Goal: Task Accomplishment & Management: Use online tool/utility

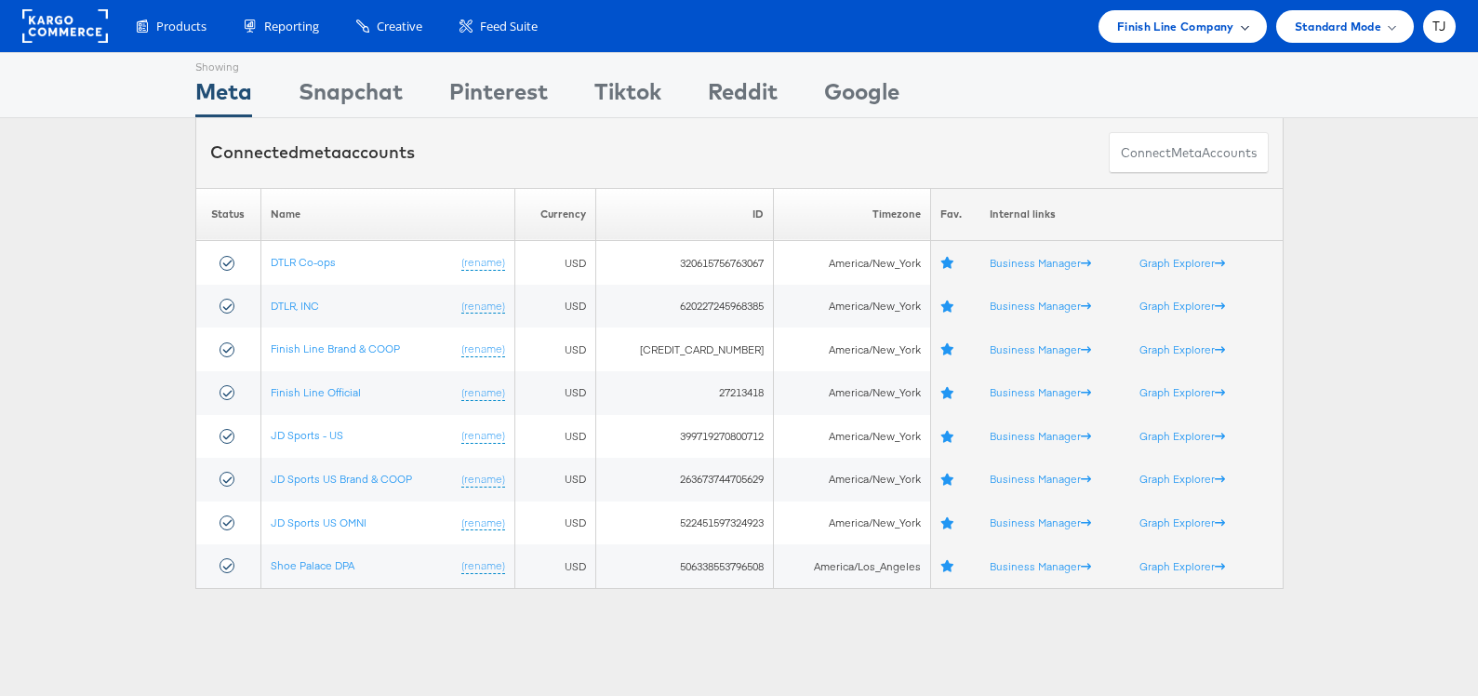
click at [1233, 25] on div "Finish Line Company" at bounding box center [1182, 27] width 131 height 20
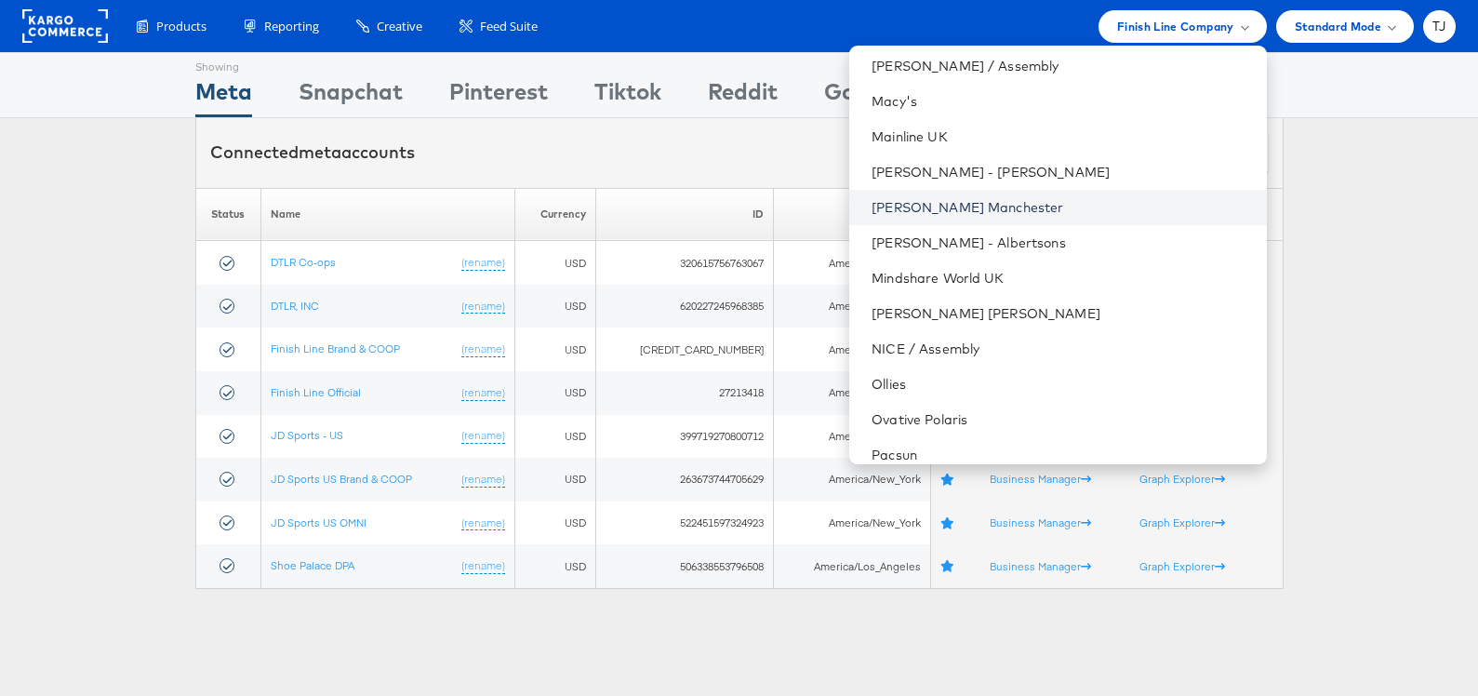
scroll to position [1958, 0]
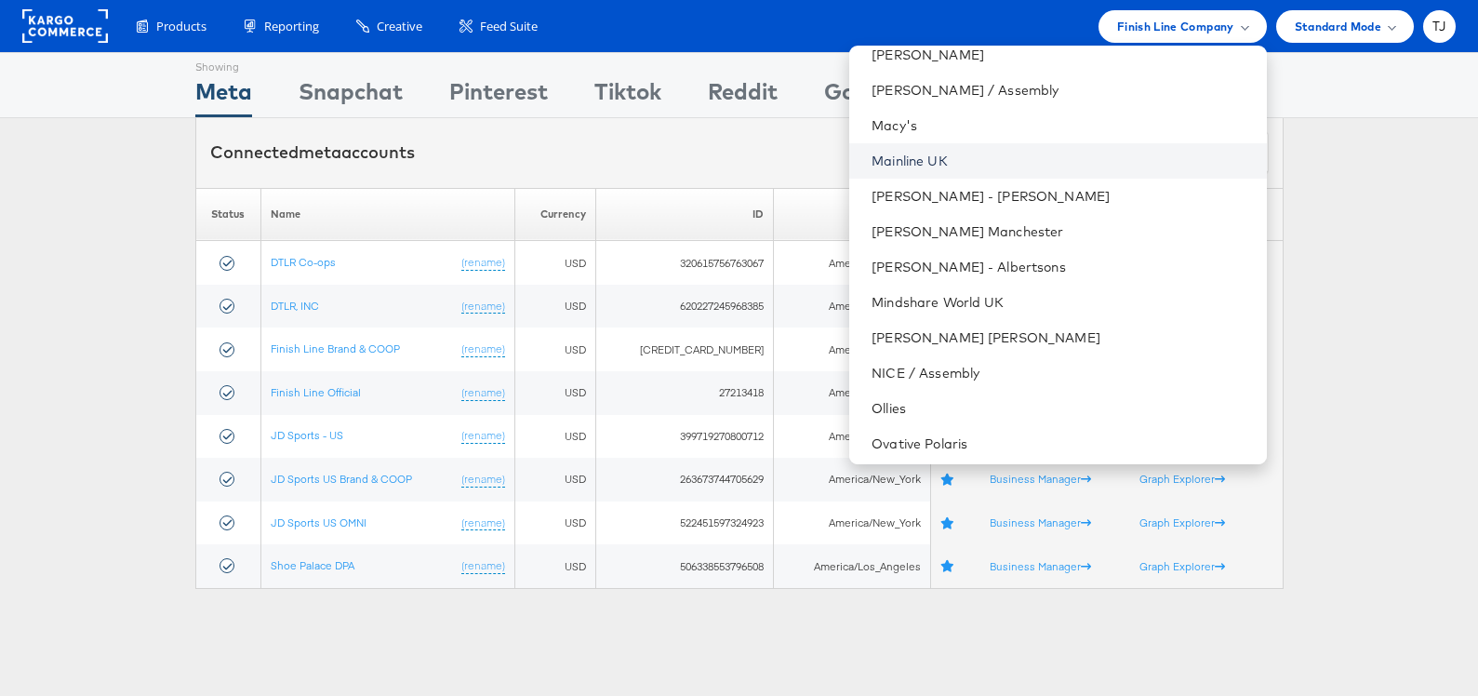
click at [1050, 159] on link "Mainline UK" at bounding box center [1060, 161] width 379 height 19
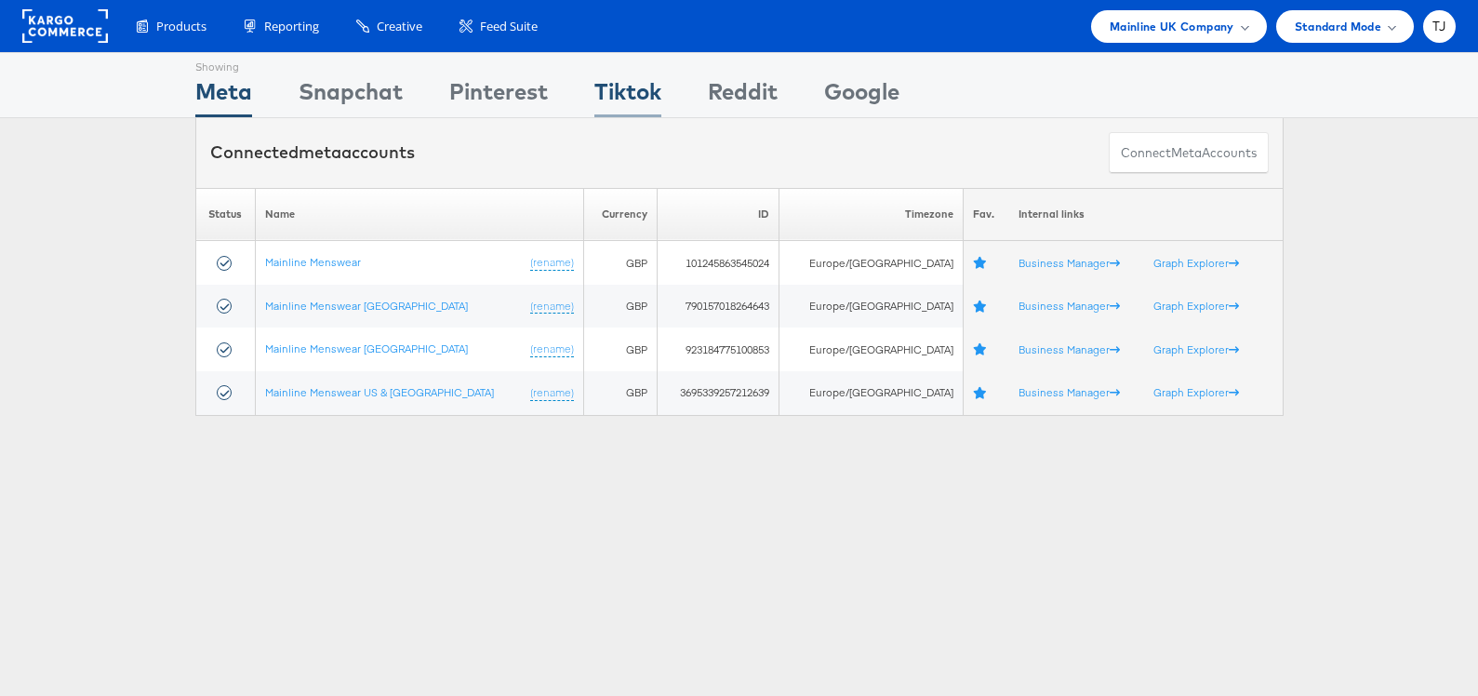
click at [626, 89] on div "Tiktok" at bounding box center [627, 96] width 67 height 42
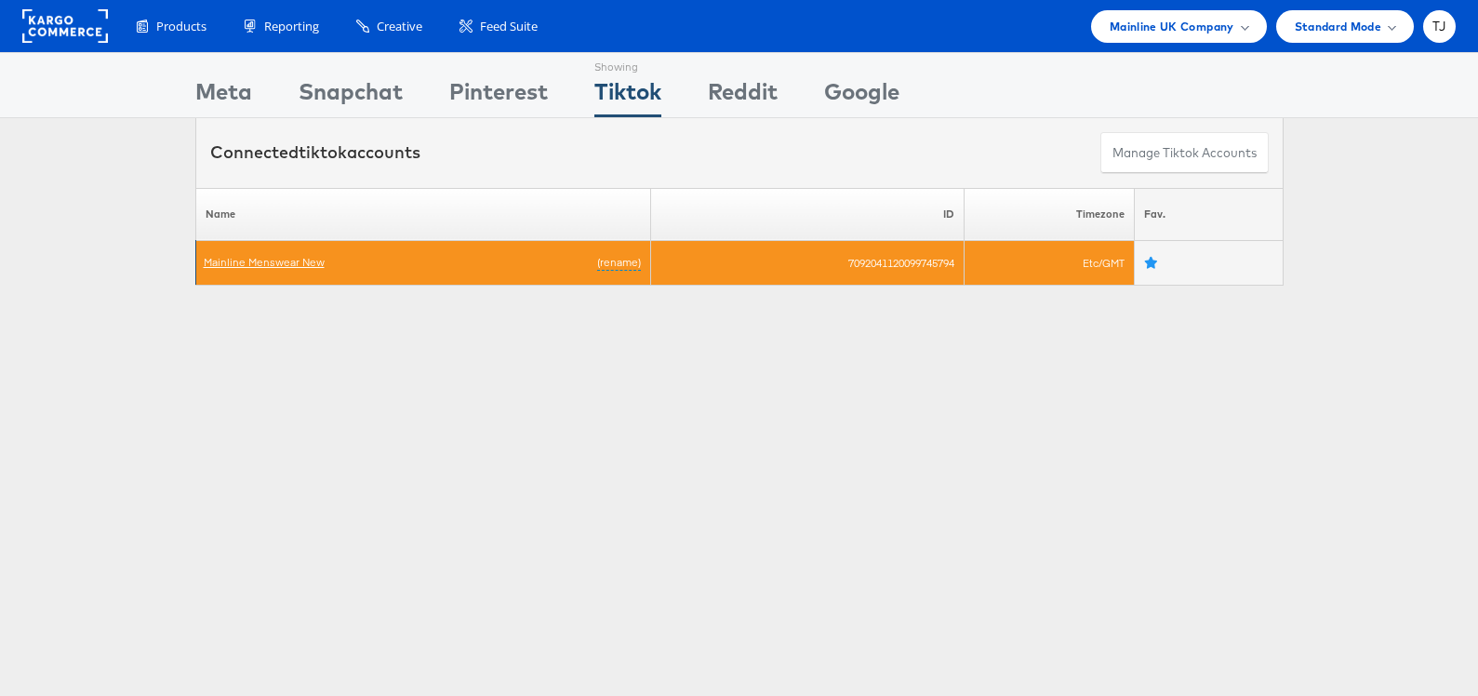
click at [259, 259] on link "Mainline Menswear New" at bounding box center [264, 262] width 121 height 14
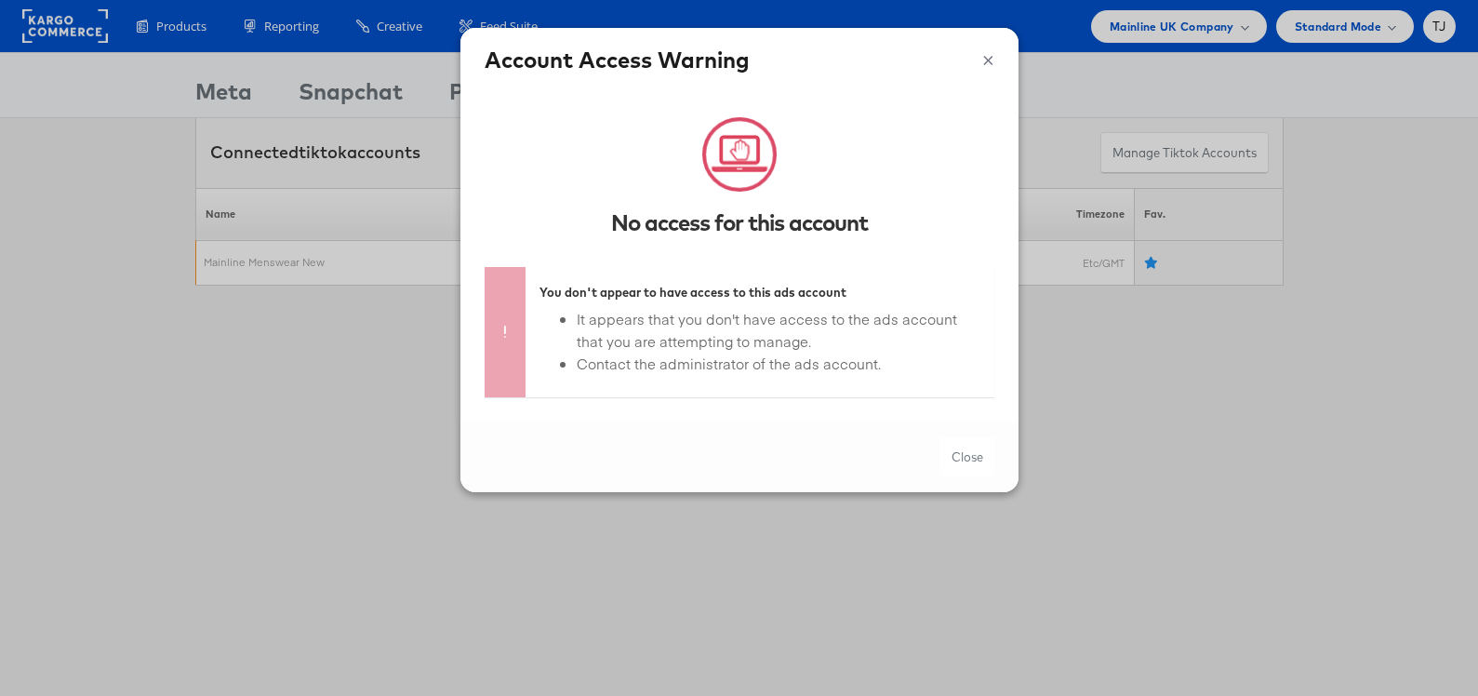
click at [984, 60] on button "×" at bounding box center [988, 58] width 12 height 28
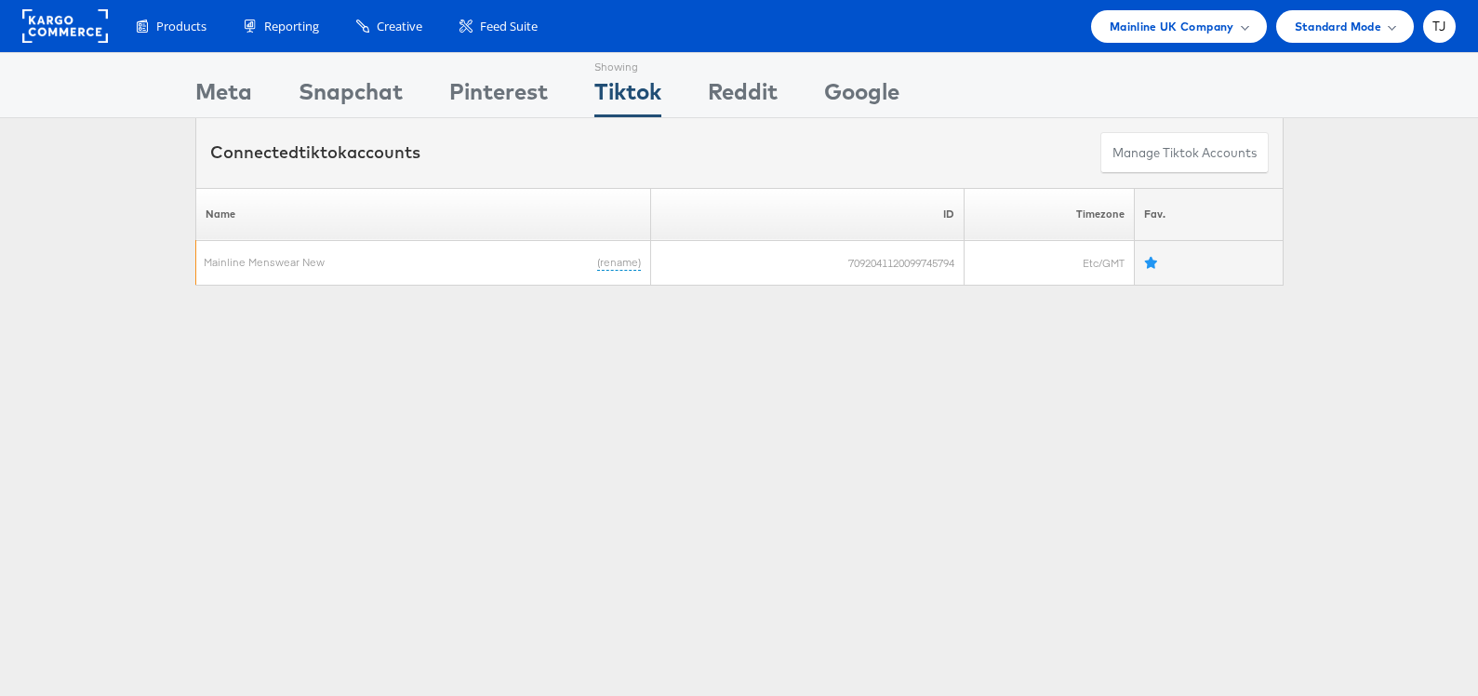
click at [52, 34] on rect at bounding box center [65, 25] width 86 height 33
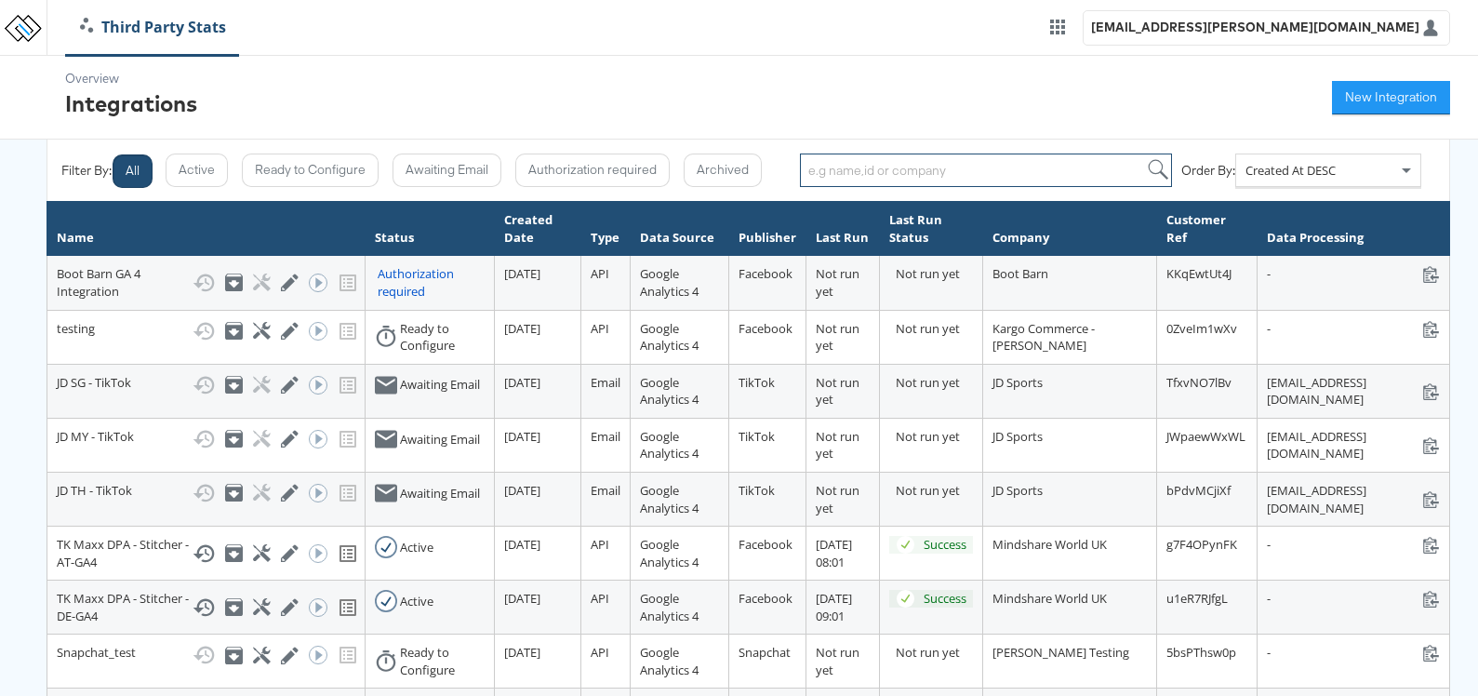
click at [901, 170] on input "search" at bounding box center [986, 169] width 372 height 33
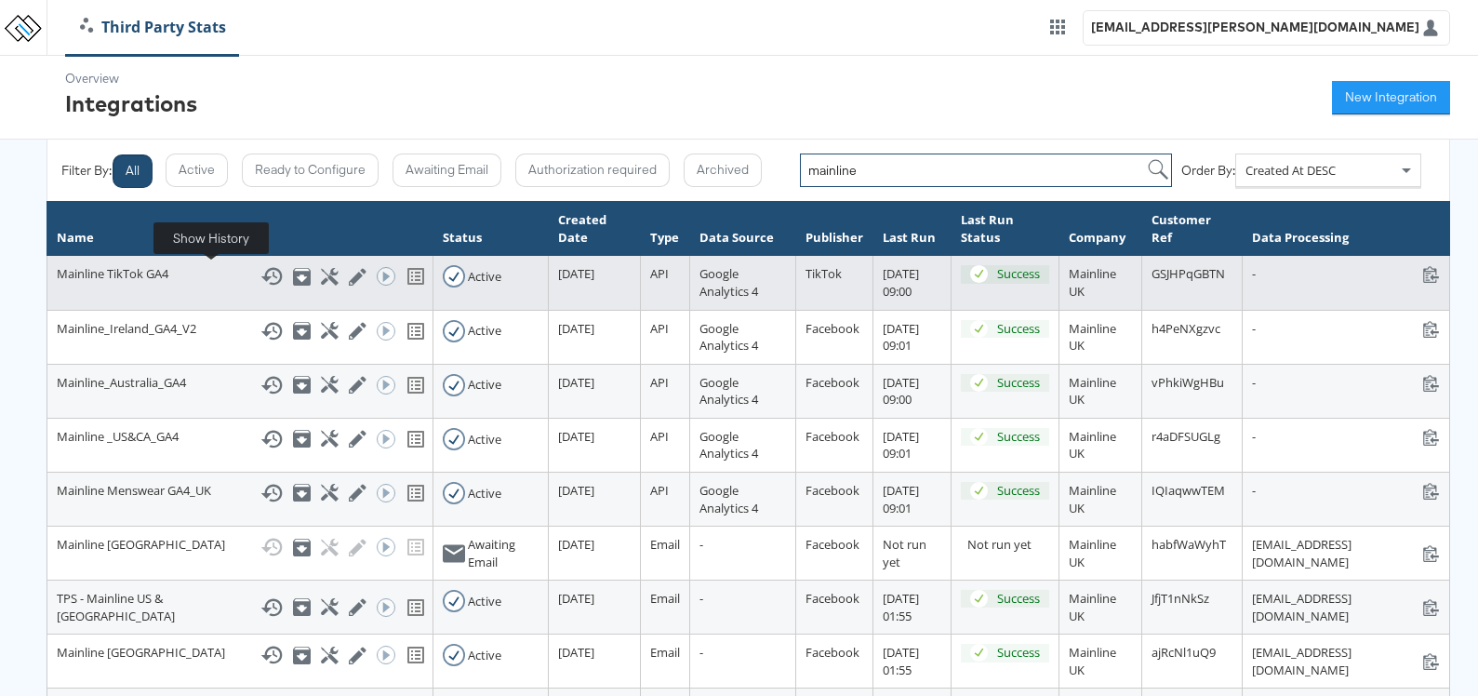
type input "mainline"
click at [260, 270] on icon at bounding box center [271, 276] width 22 height 22
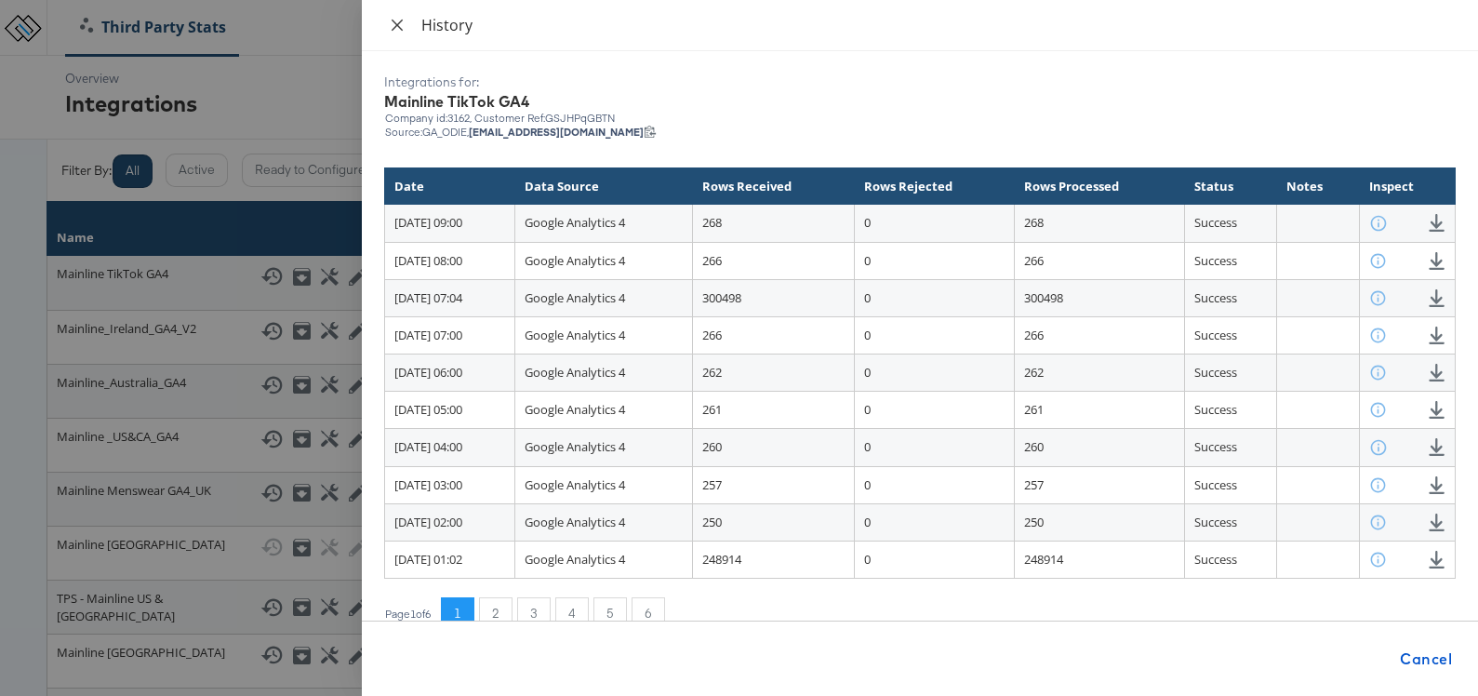
click at [392, 22] on icon "close" at bounding box center [397, 25] width 15 height 15
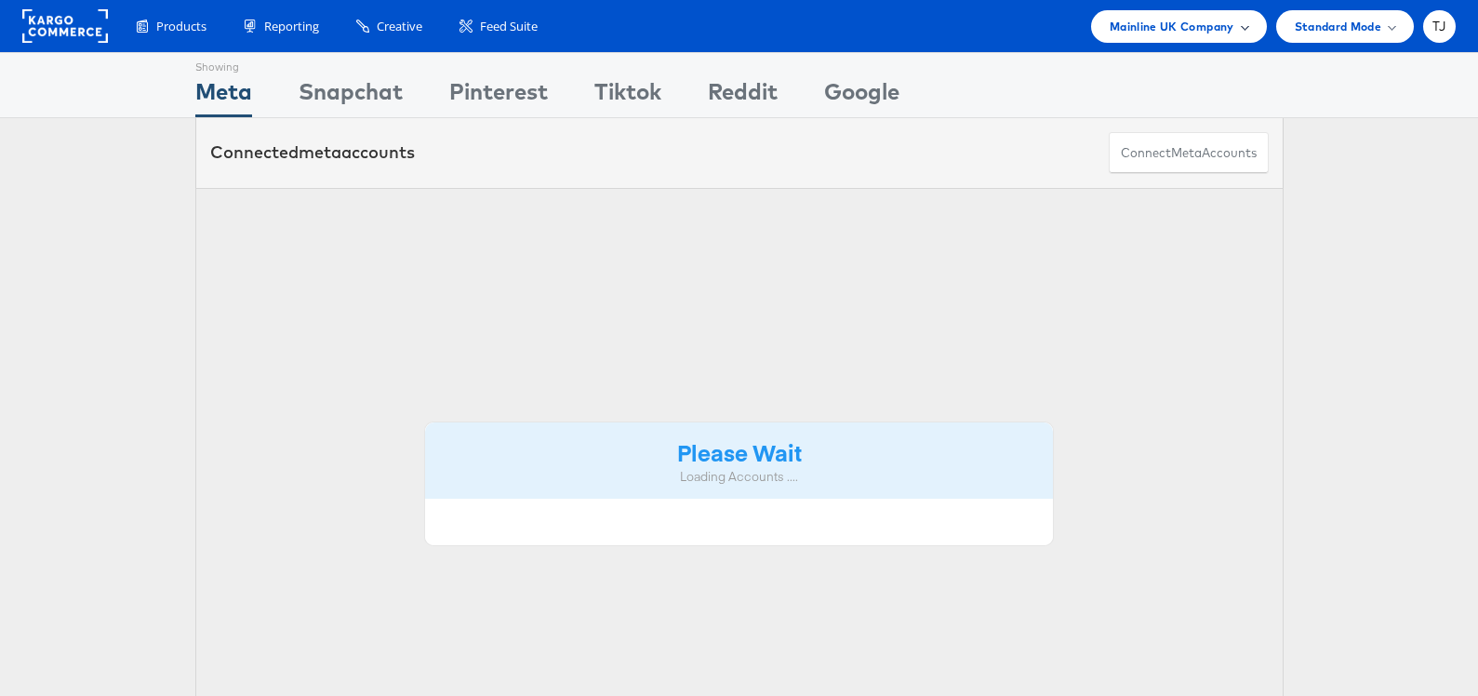
click at [1210, 24] on span "Mainline UK Company" at bounding box center [1172, 27] width 125 height 20
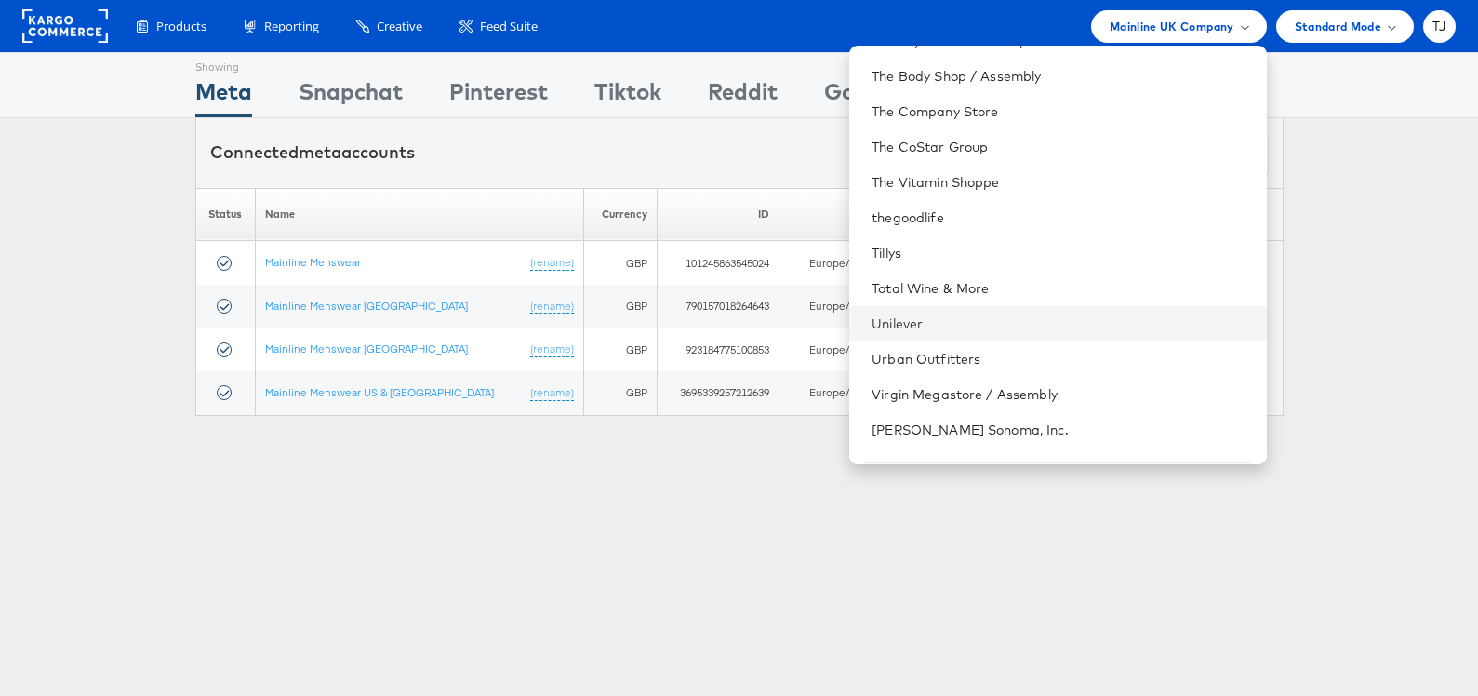
scroll to position [2700, 0]
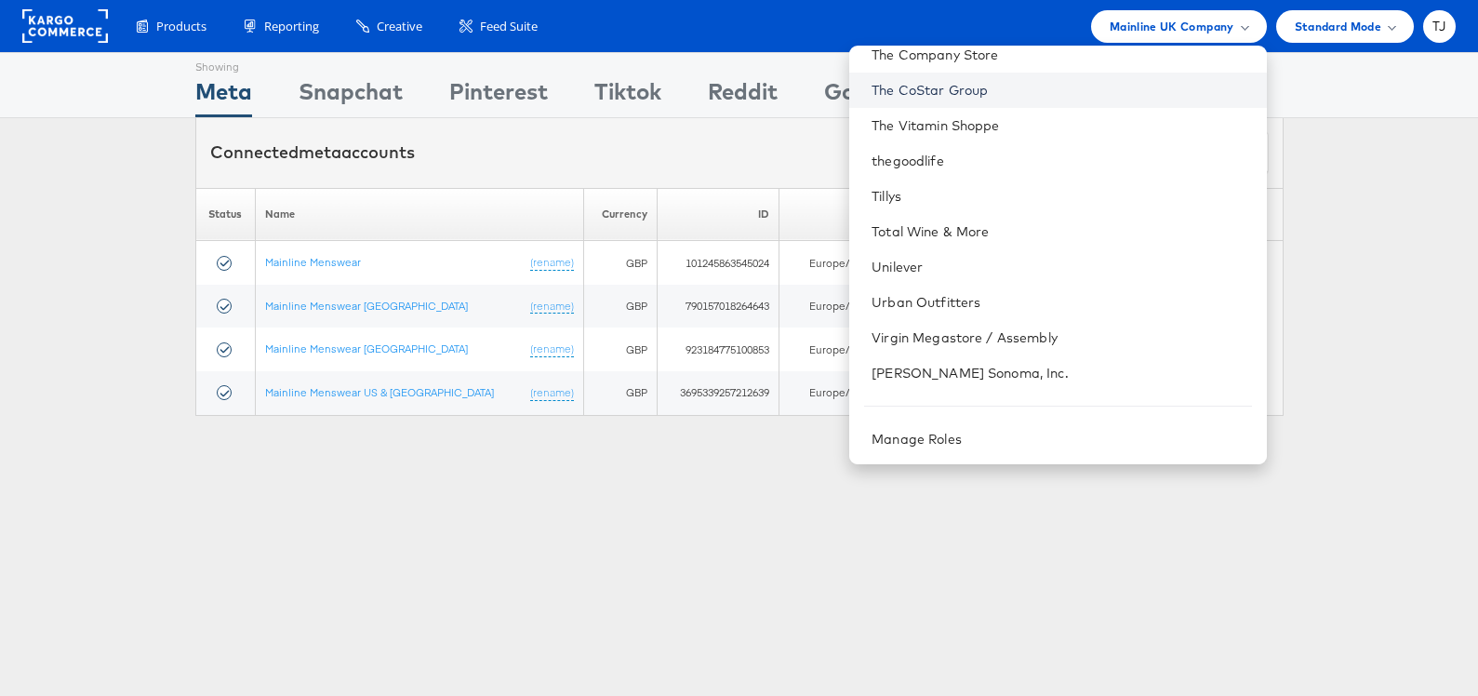
click at [1103, 99] on link "The CoStar Group" at bounding box center [1060, 90] width 379 height 19
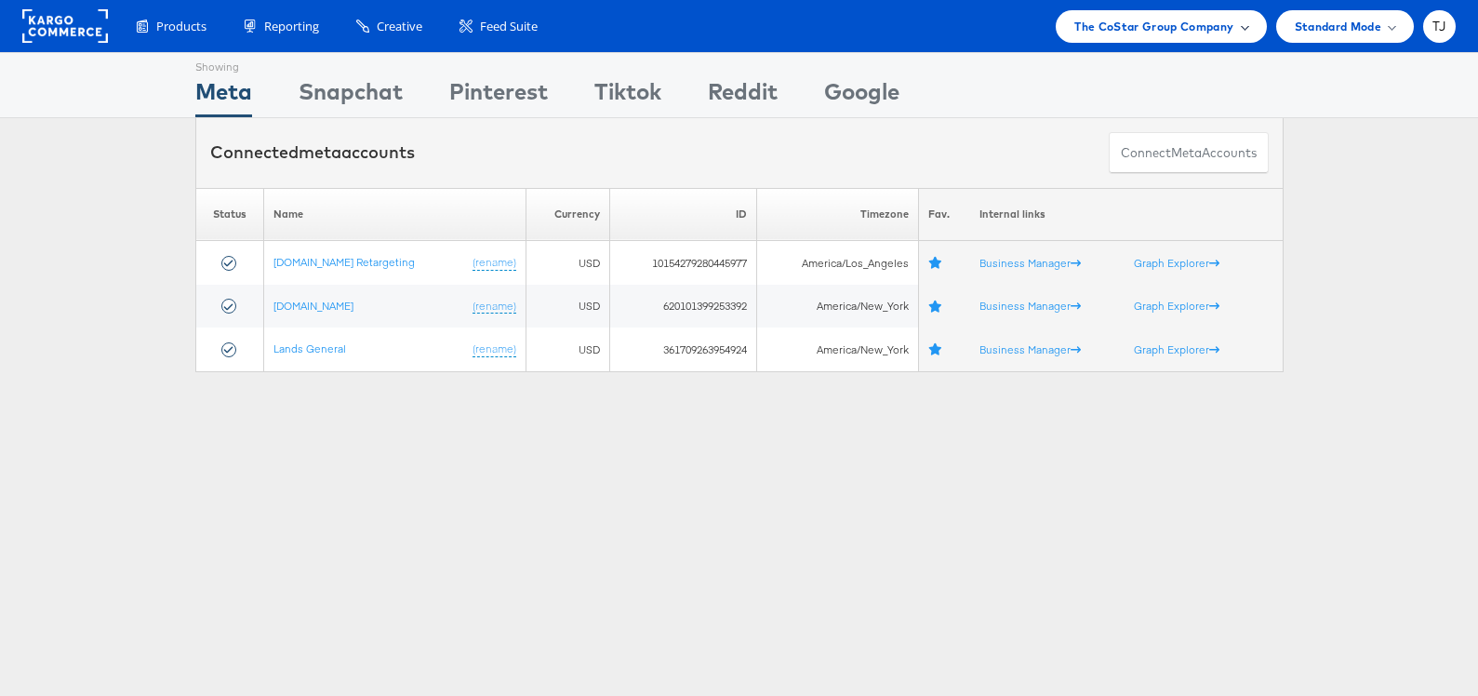
click at [1183, 23] on span "The CoStar Group Company" at bounding box center [1153, 27] width 159 height 20
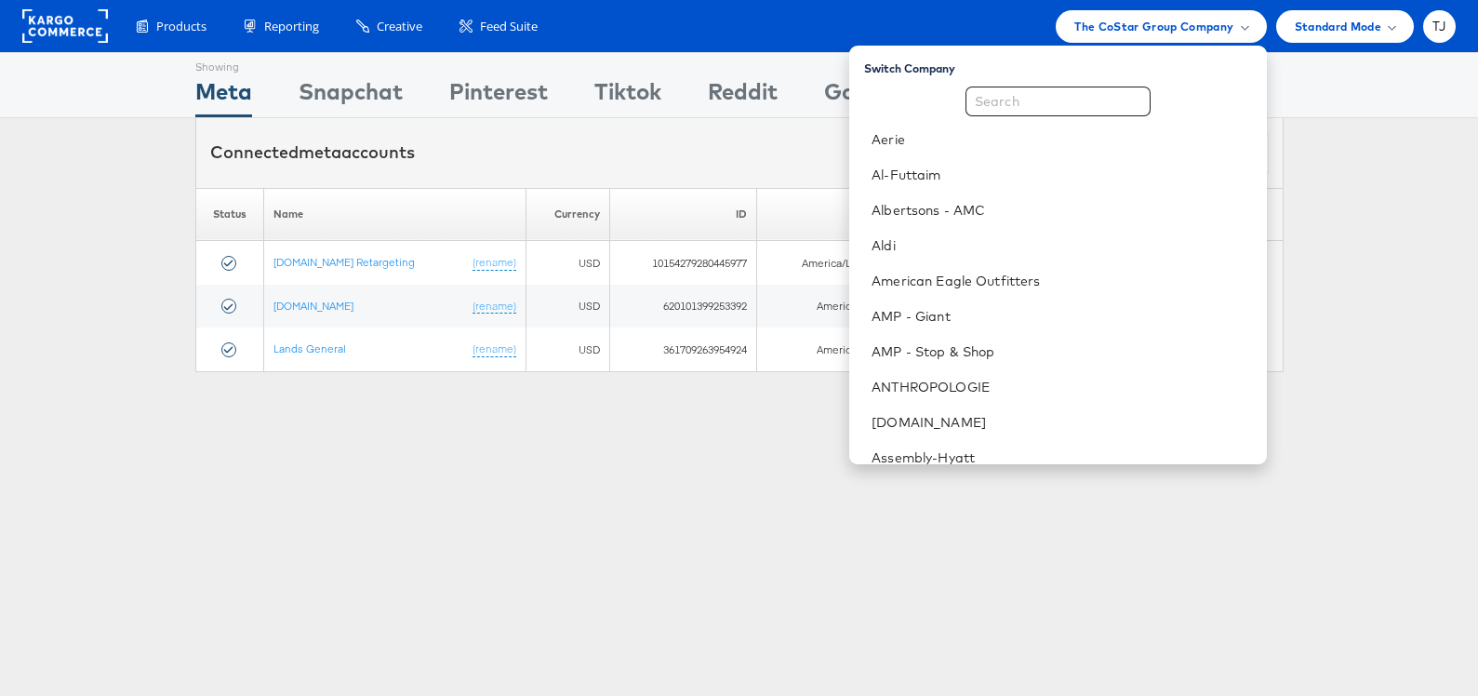
drag, startPoint x: 774, startPoint y: 143, endPoint x: 763, endPoint y: 141, distance: 11.3
click at [770, 142] on div "Connected meta accounts Connect meta Accounts" at bounding box center [739, 153] width 1088 height 70
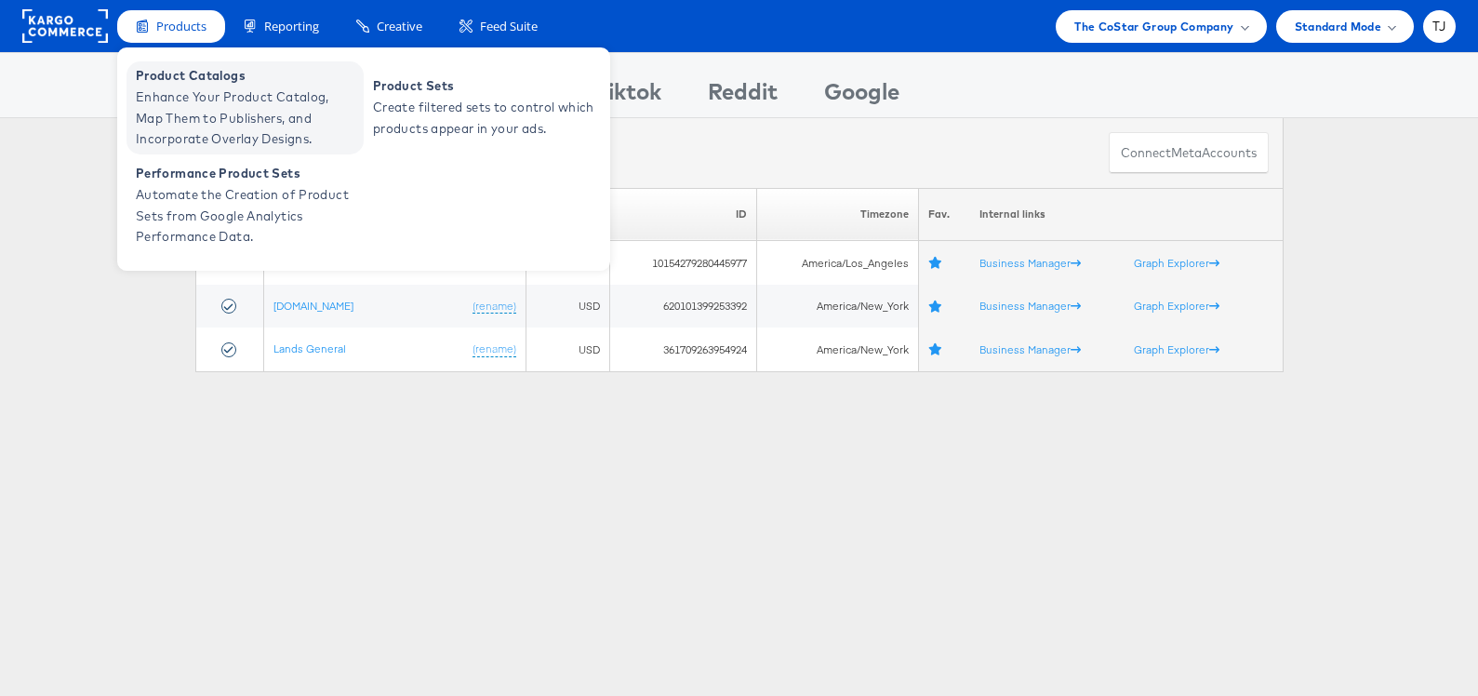
drag, startPoint x: 163, startPoint y: 99, endPoint x: 172, endPoint y: 101, distance: 9.7
click at [163, 99] on span "Enhance Your Product Catalog, Map Them to Publishers, and Incorporate Overlay D…" at bounding box center [247, 117] width 223 height 63
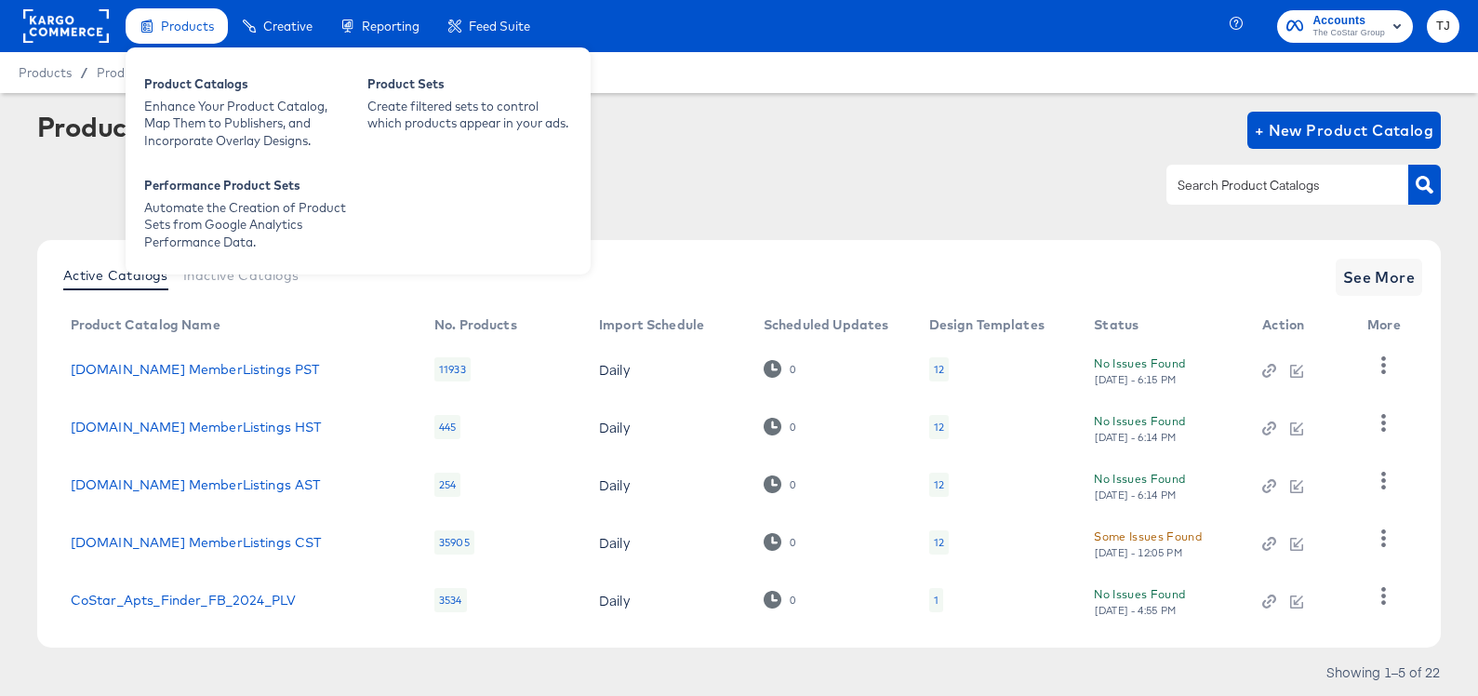
drag, startPoint x: 47, startPoint y: 17, endPoint x: 294, endPoint y: 62, distance: 251.5
click at [47, 17] on rect at bounding box center [66, 25] width 86 height 33
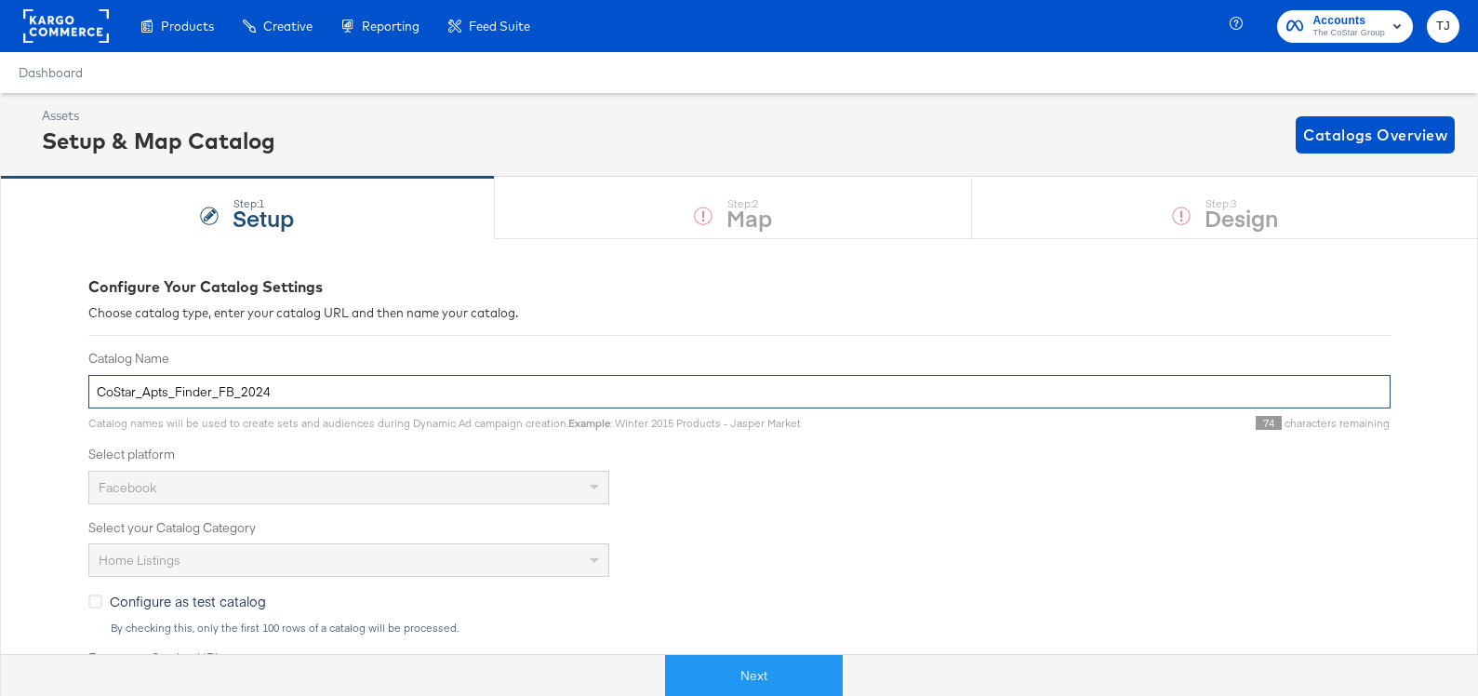
drag, startPoint x: 276, startPoint y: 392, endPoint x: 133, endPoint y: 369, distance: 145.1
click at [134, 369] on div "Catalog Name CoStar_Apts_Finder_FB_2024" at bounding box center [739, 379] width 1302 height 59
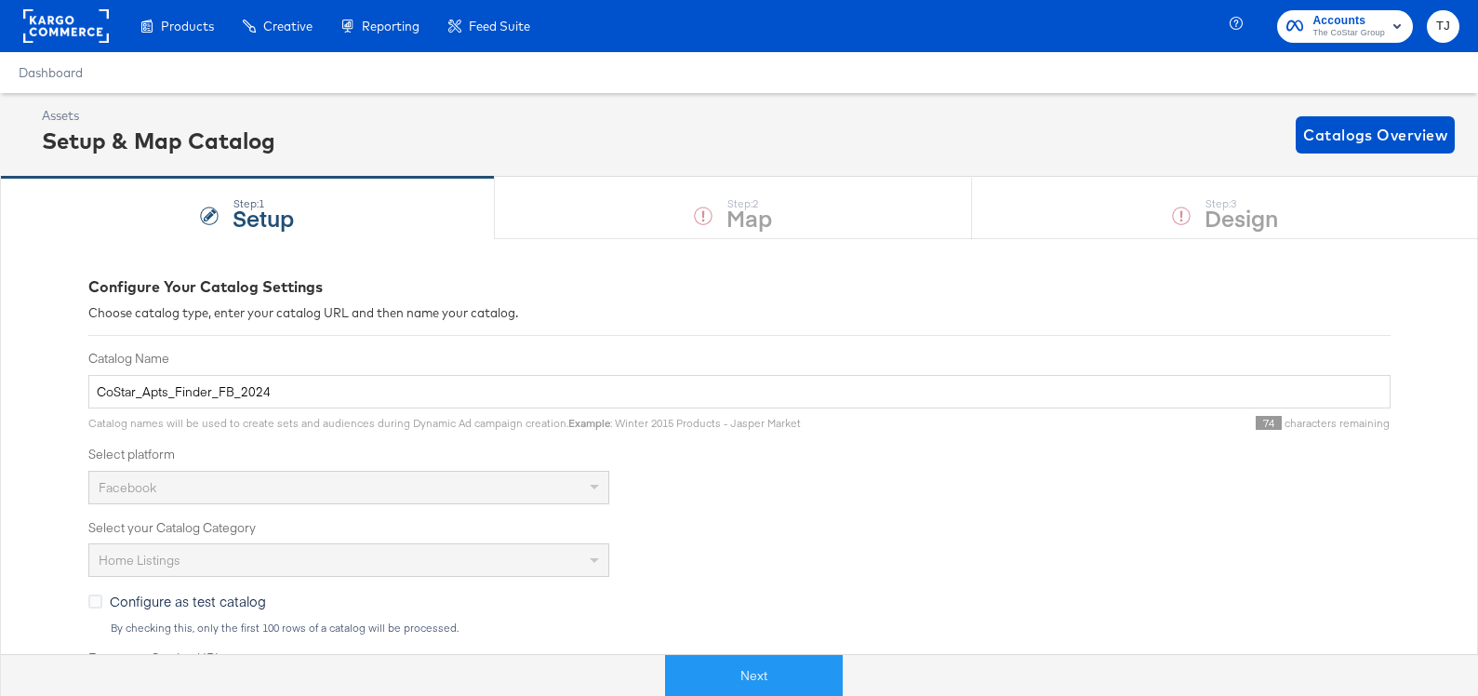
click at [0, 0] on div "Product Catalogs" at bounding box center [0, 0] width 0 height 0
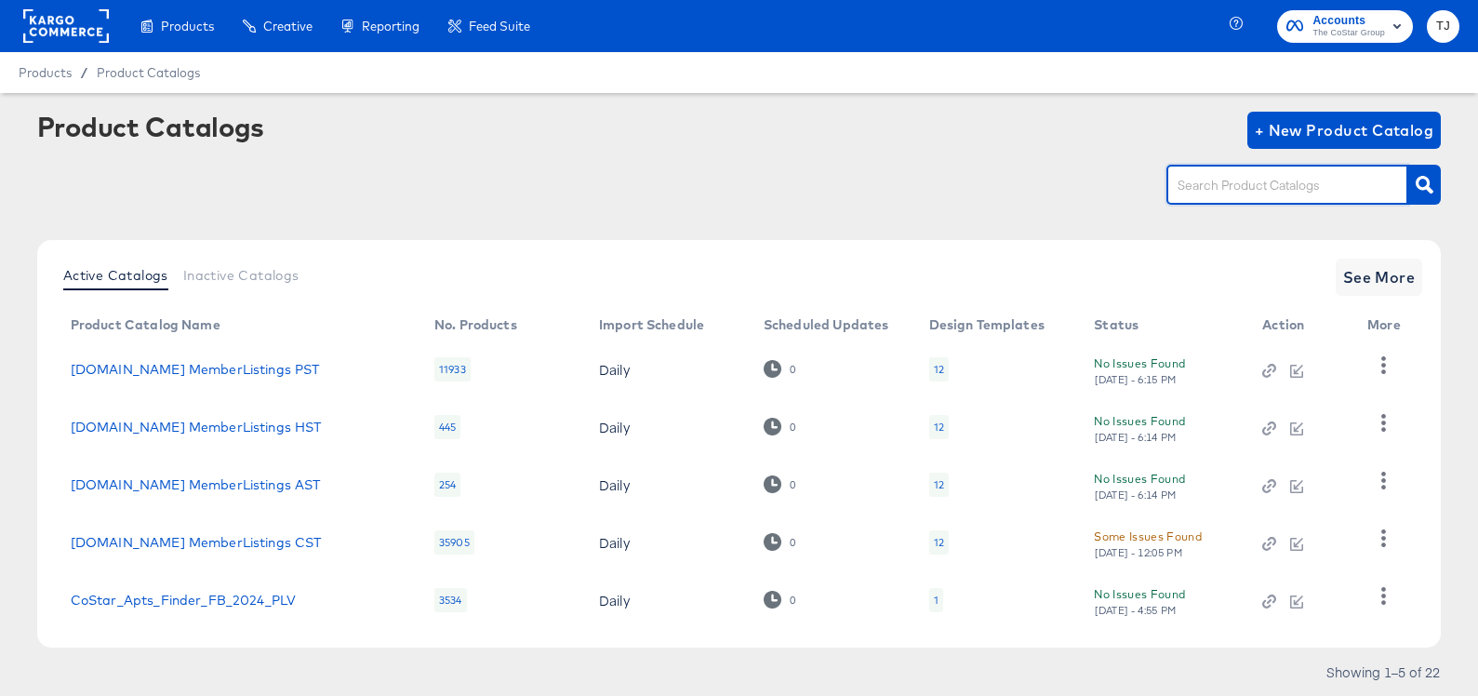
click at [1200, 186] on input "text" at bounding box center [1273, 185] width 198 height 21
paste input "CoStar_Apts_Finder_FB_2024"
type input "CoStar_Apts_Finder_FB_2024"
click at [1415, 186] on icon "button" at bounding box center [1424, 185] width 18 height 18
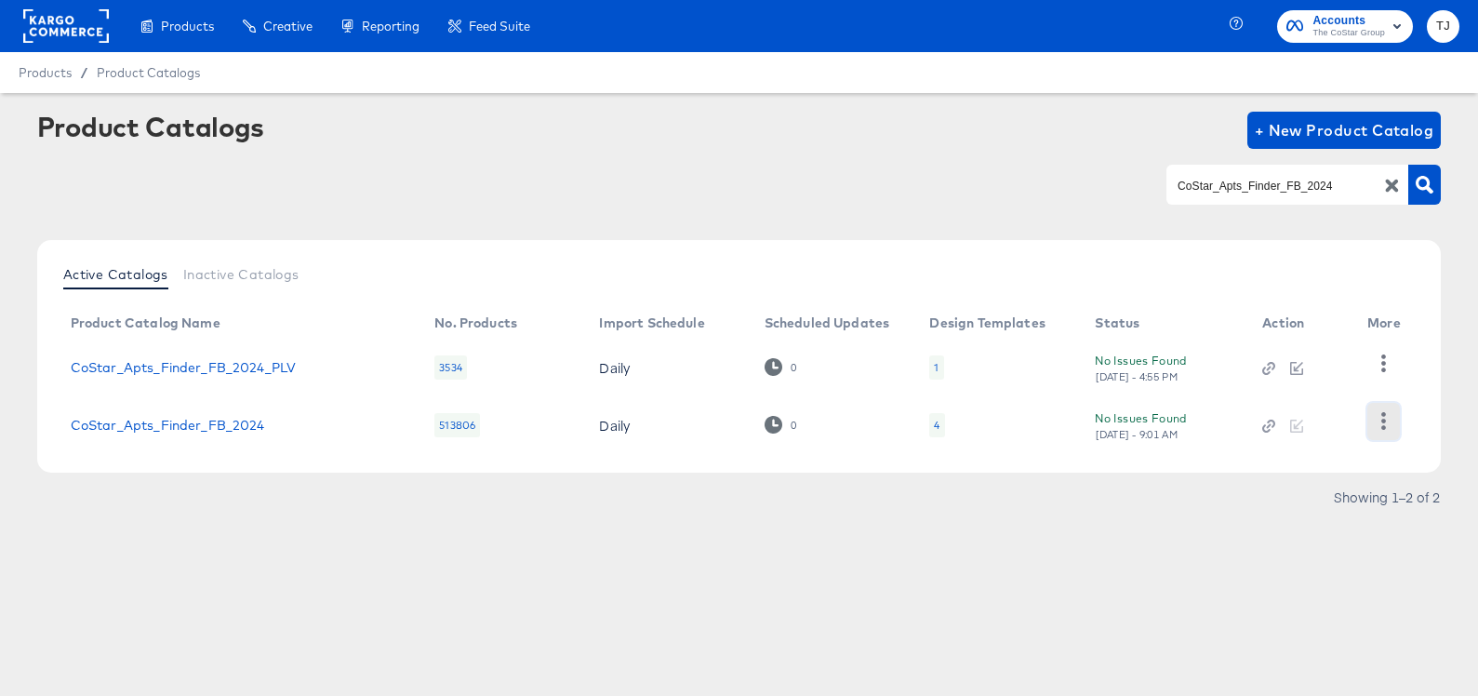
click at [1383, 425] on icon "button" at bounding box center [1383, 421] width 5 height 18
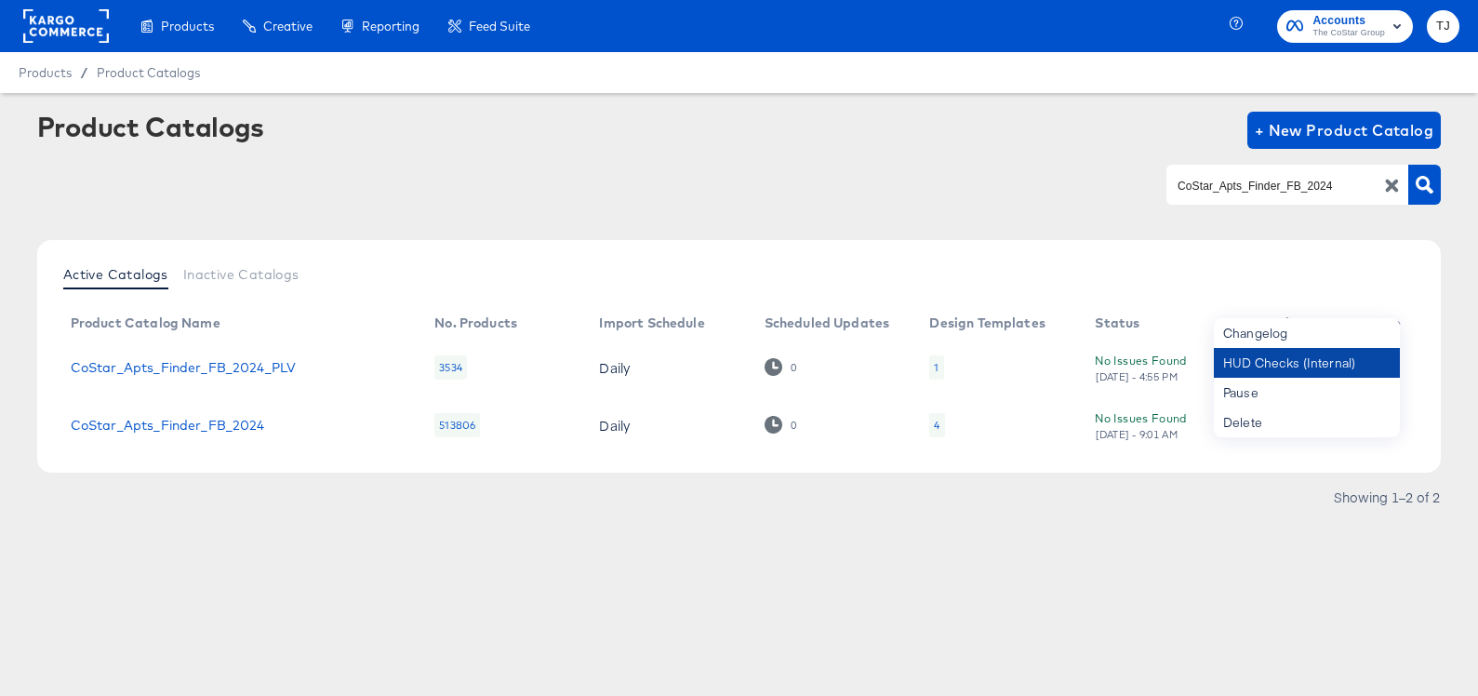
click at [1379, 364] on div "HUD Checks (Internal)" at bounding box center [1307, 363] width 186 height 30
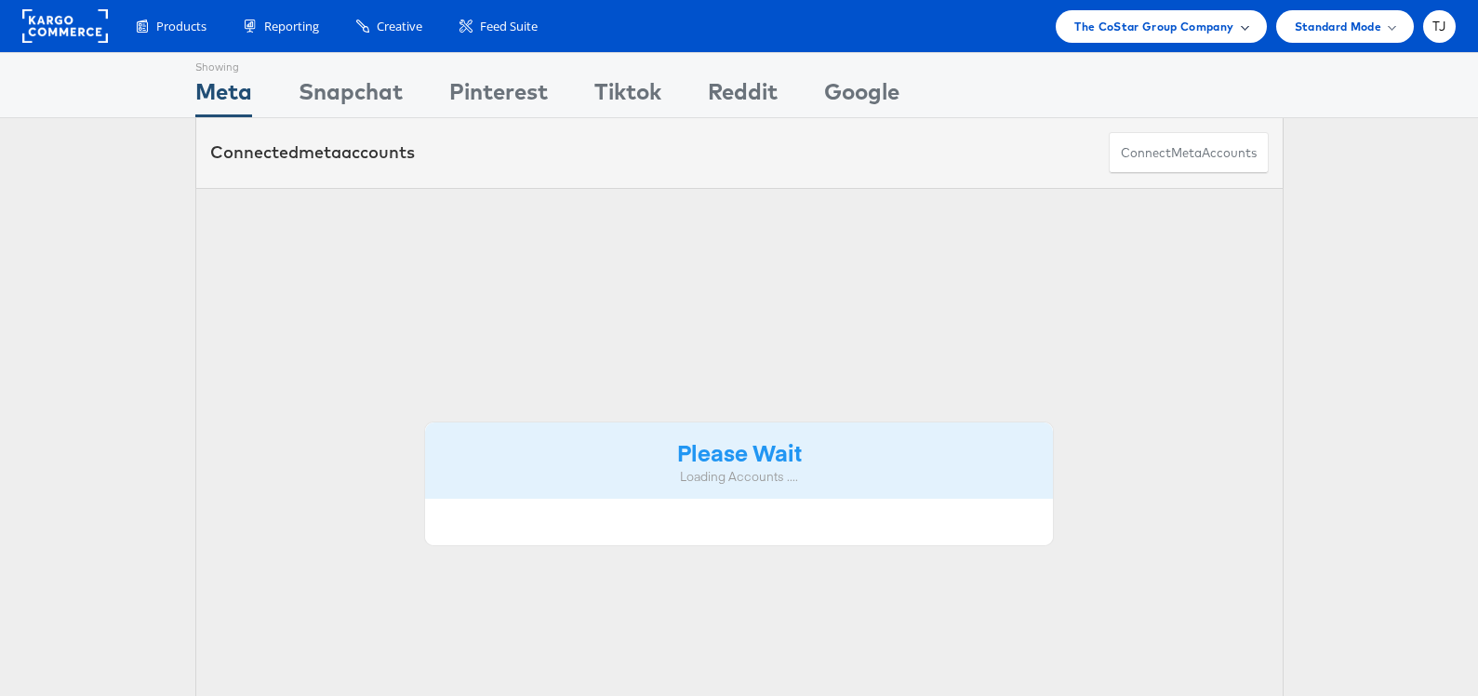
click at [1248, 29] on div "The CoStar Group Company" at bounding box center [1161, 26] width 210 height 33
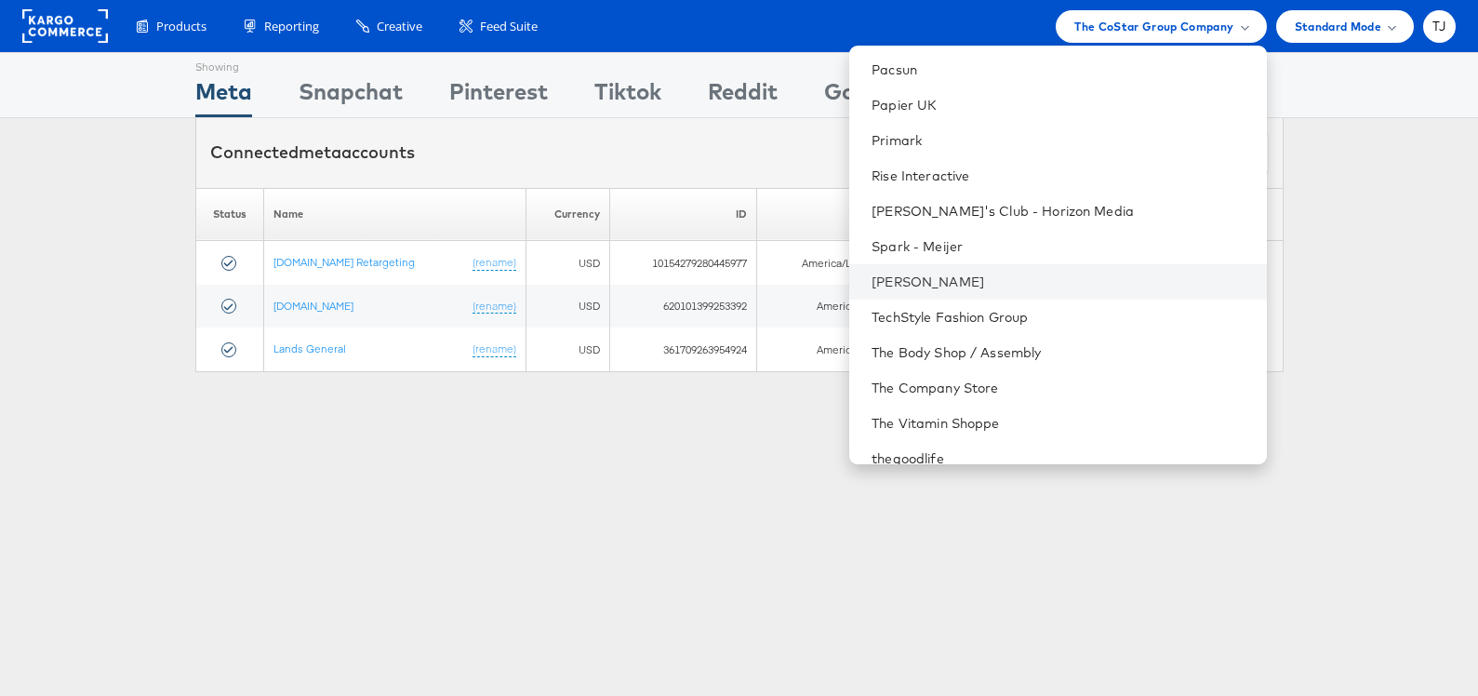
scroll to position [2403, 0]
click at [1060, 279] on link "[PERSON_NAME]" at bounding box center [1060, 281] width 379 height 19
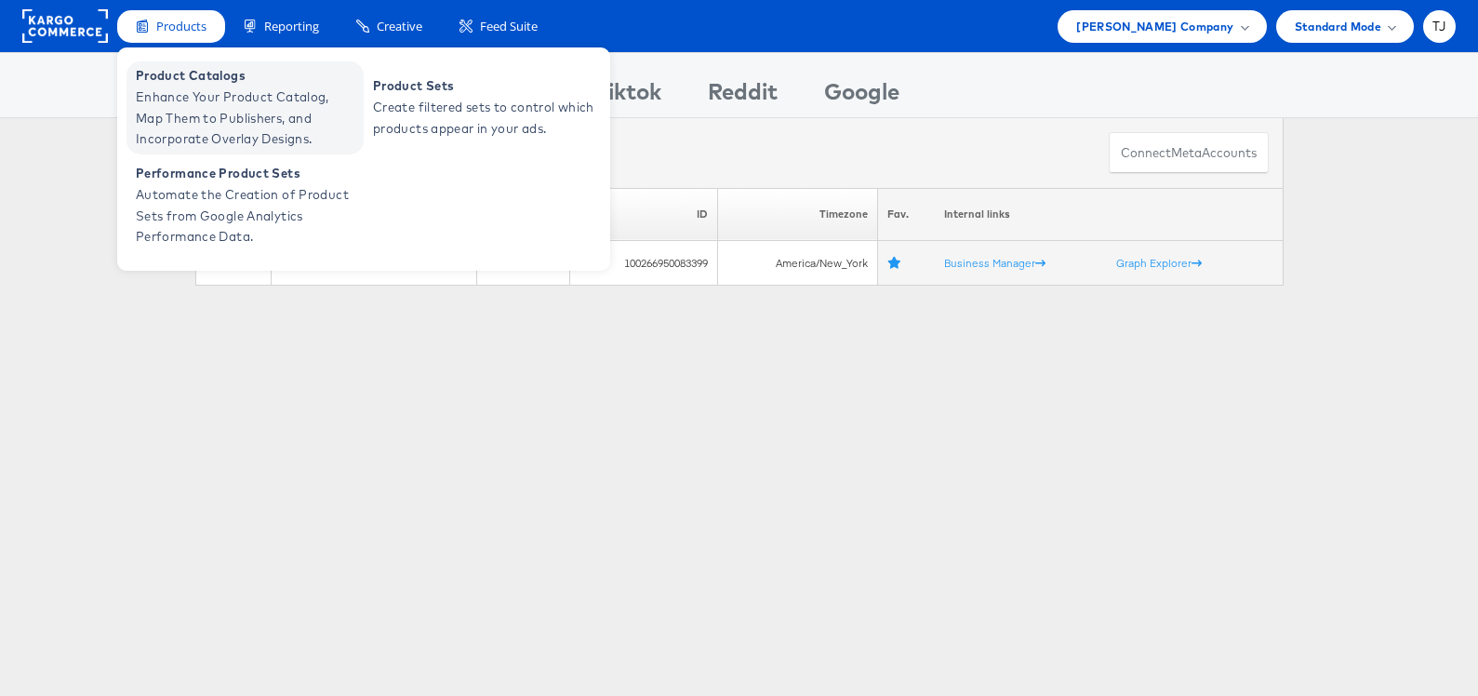
click at [184, 101] on span "Enhance Your Product Catalog, Map Them to Publishers, and Incorporate Overlay D…" at bounding box center [247, 117] width 223 height 63
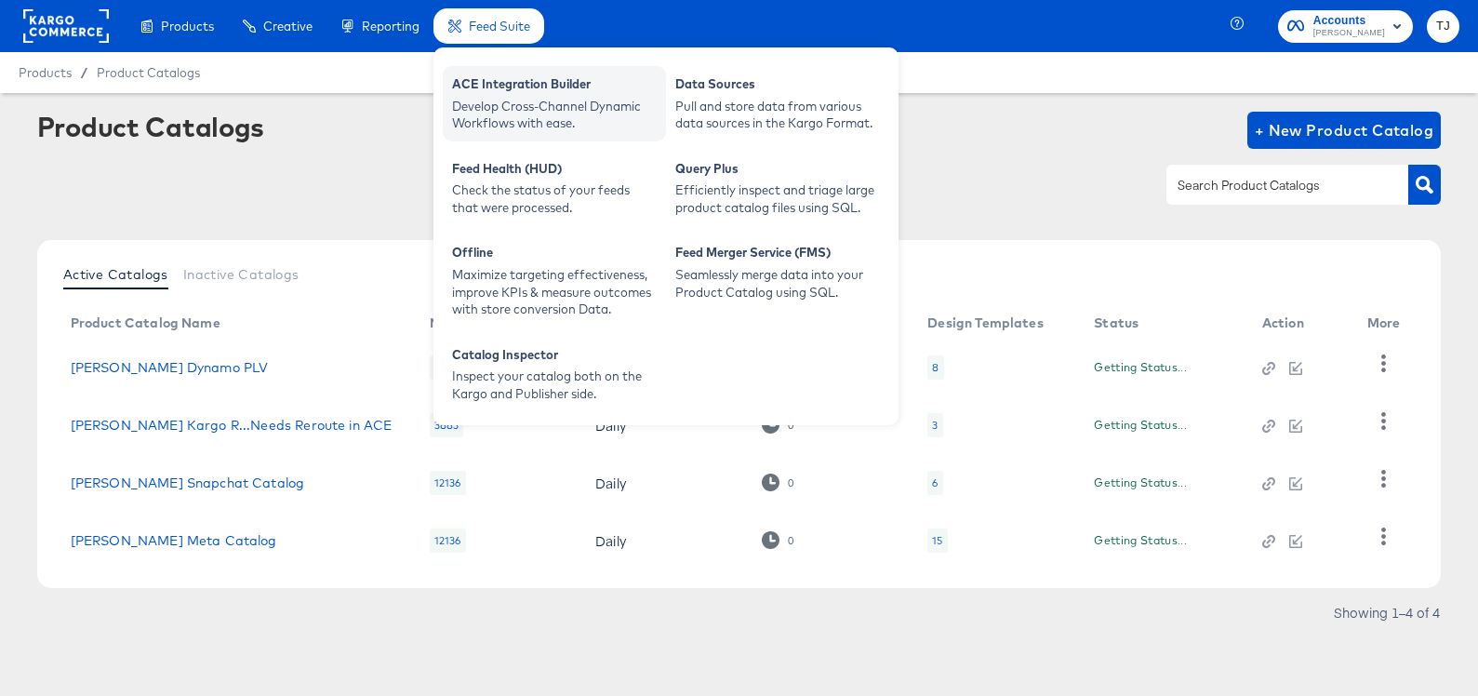
click at [514, 83] on div "ACE Integration Builder" at bounding box center [554, 86] width 205 height 22
click at [518, 100] on div "Develop Cross-Channel Dynamic Workflows with ease." at bounding box center [554, 115] width 205 height 34
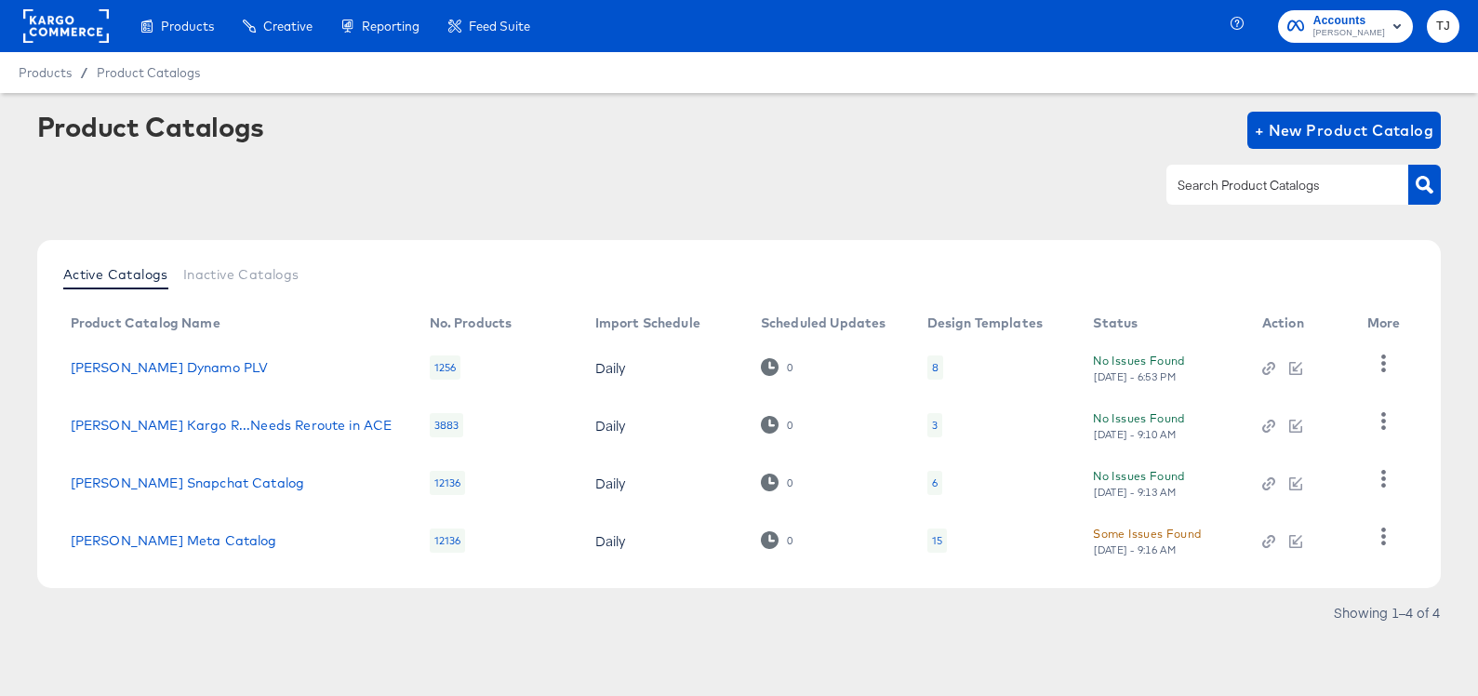
click at [60, 31] on rect at bounding box center [66, 25] width 86 height 33
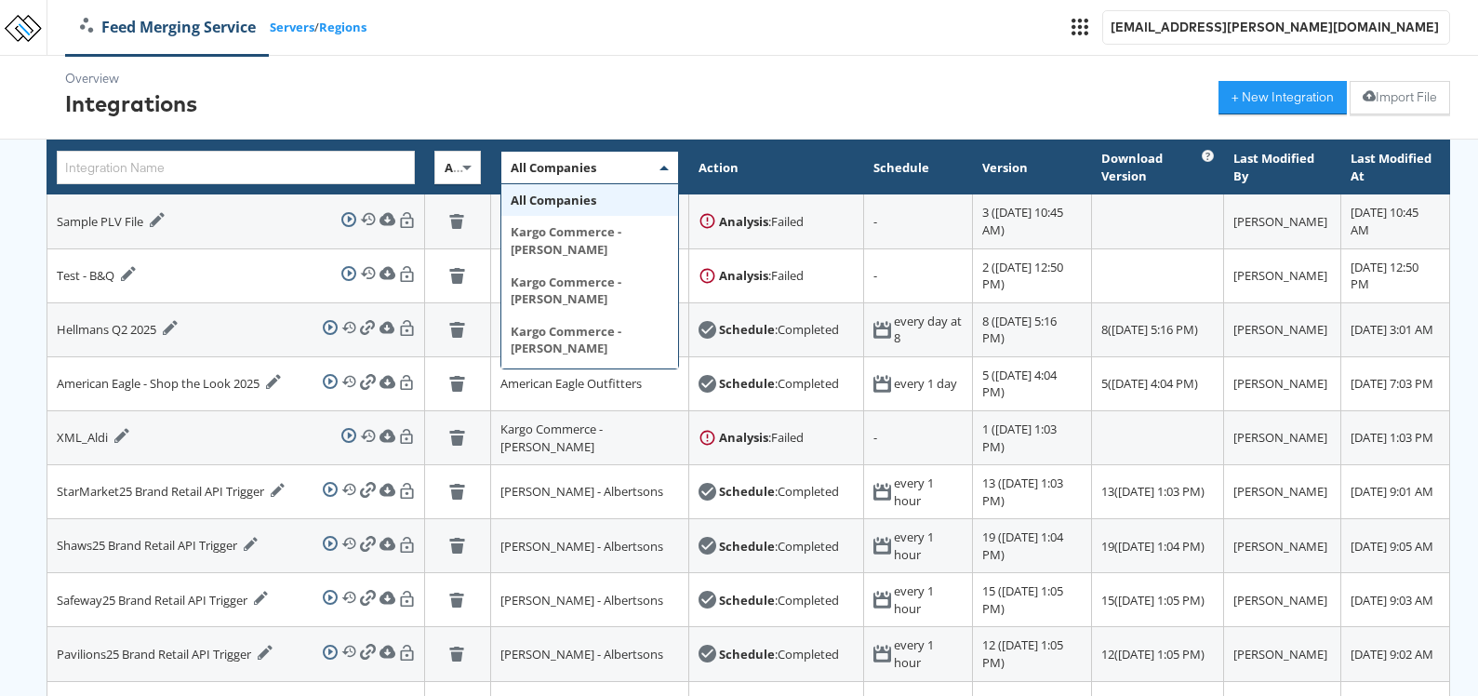
click at [659, 167] on span at bounding box center [663, 168] width 9 height 5
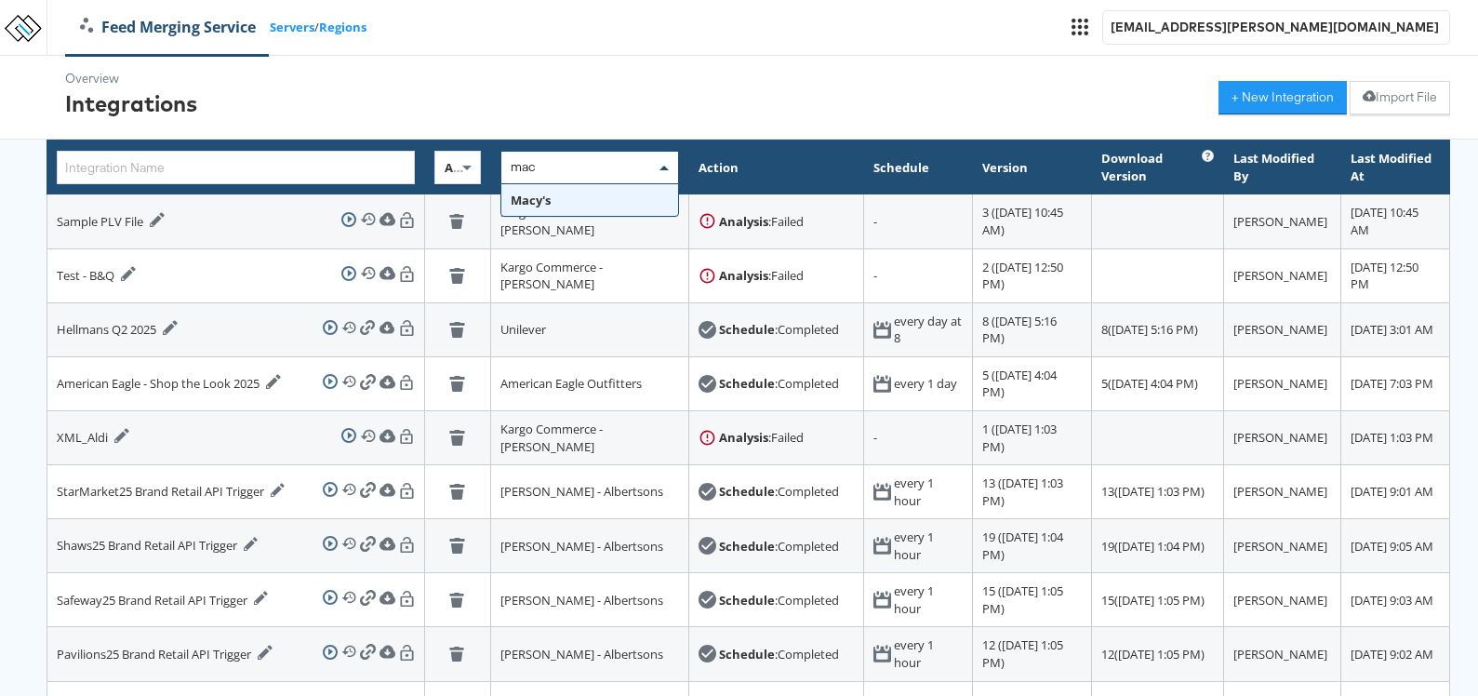
type input "macy"
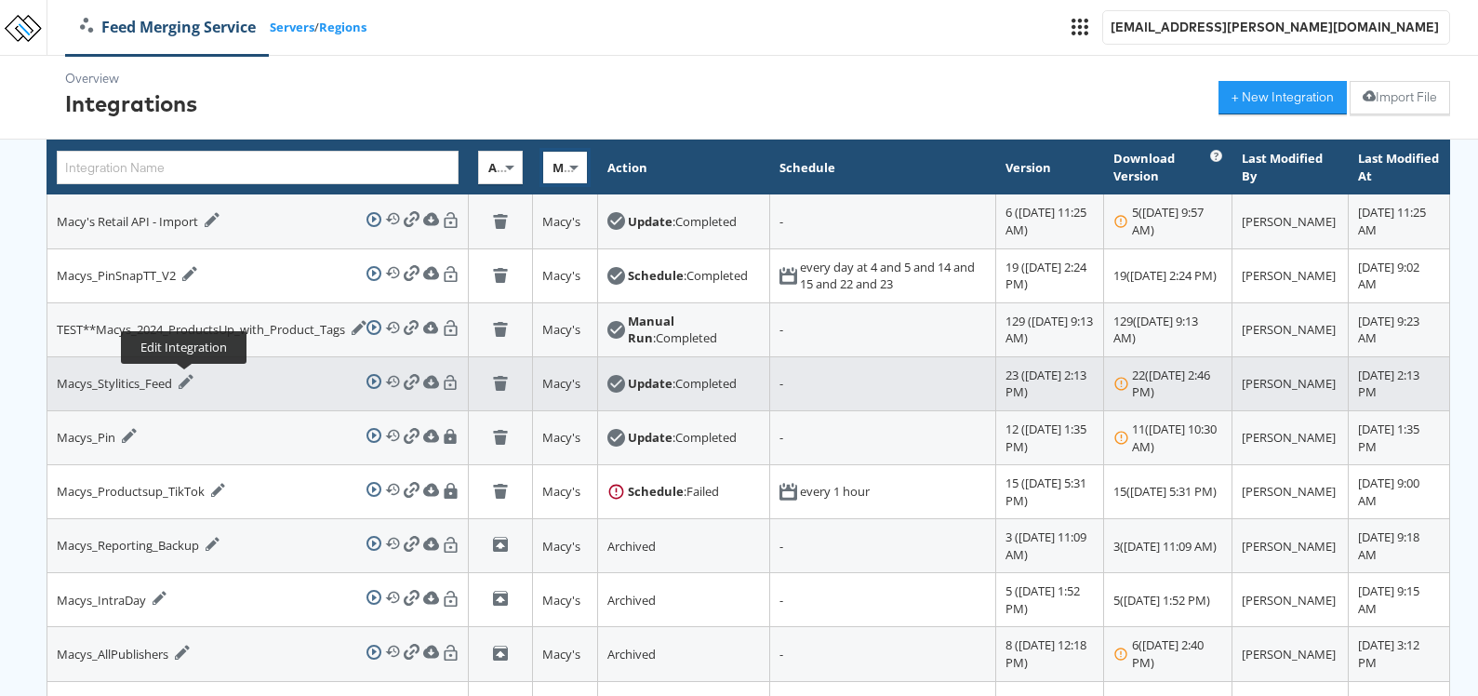
click at [186, 378] on icon at bounding box center [186, 382] width 14 height 14
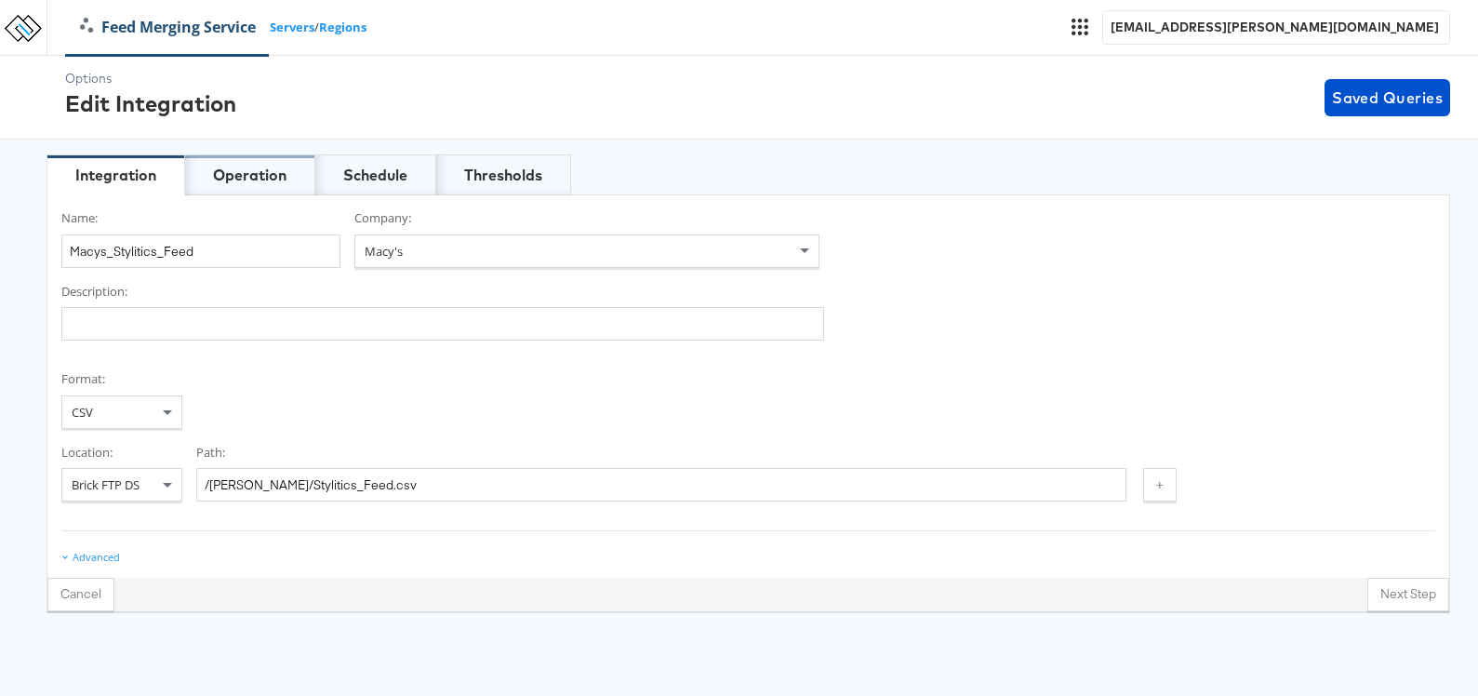
click at [258, 173] on div "Operation" at bounding box center [249, 175] width 73 height 21
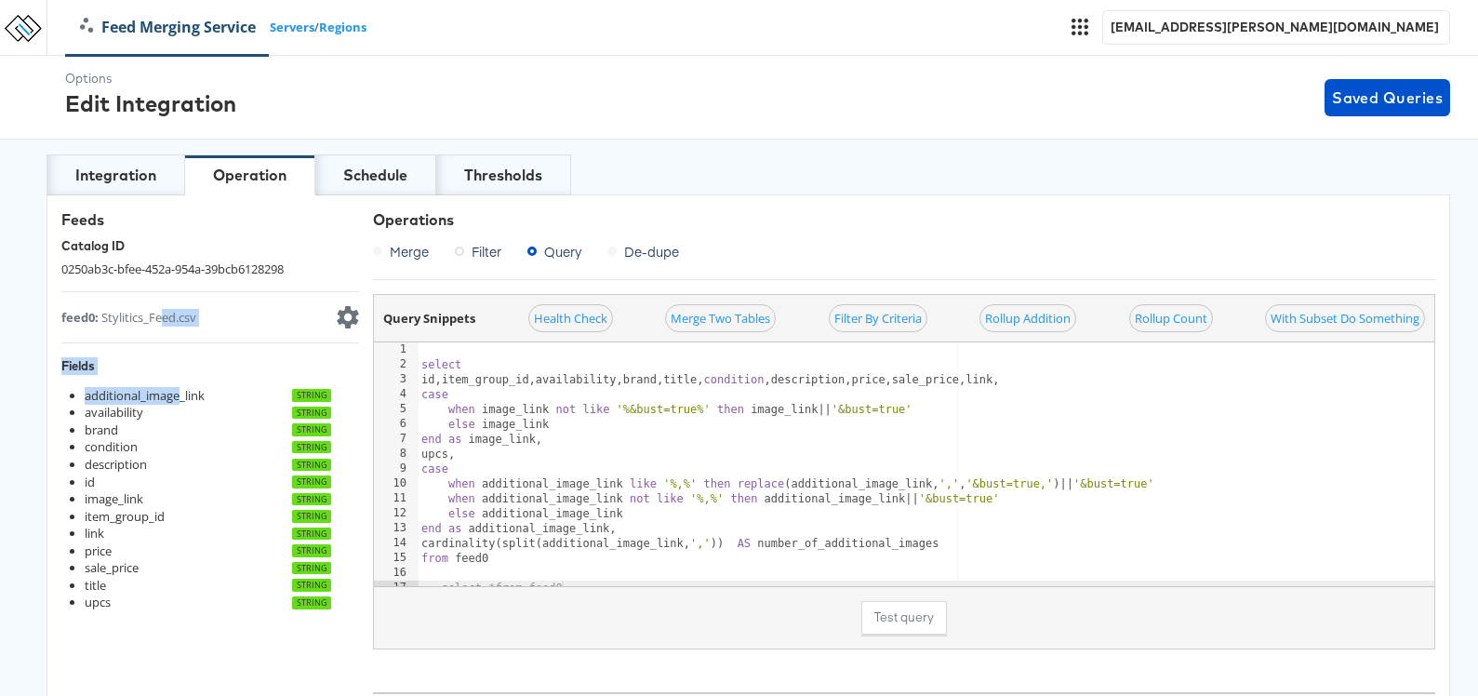
drag, startPoint x: 160, startPoint y: 310, endPoint x: 178, endPoint y: 401, distance: 92.8
click at [178, 401] on details "feed0 : Stylitics_Feed.csv Advanced Settings Fields additional_image_link strin…" at bounding box center [210, 548] width 298 height 484
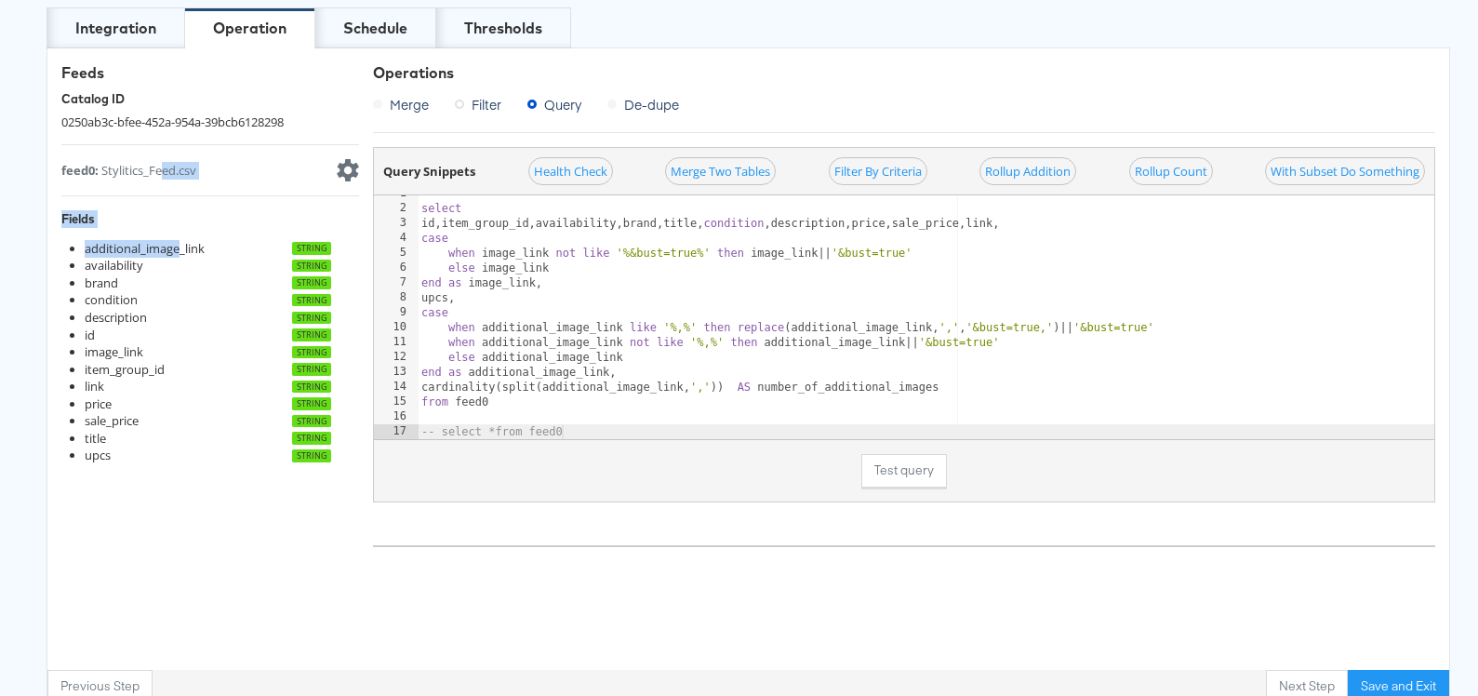
scroll to position [151, 0]
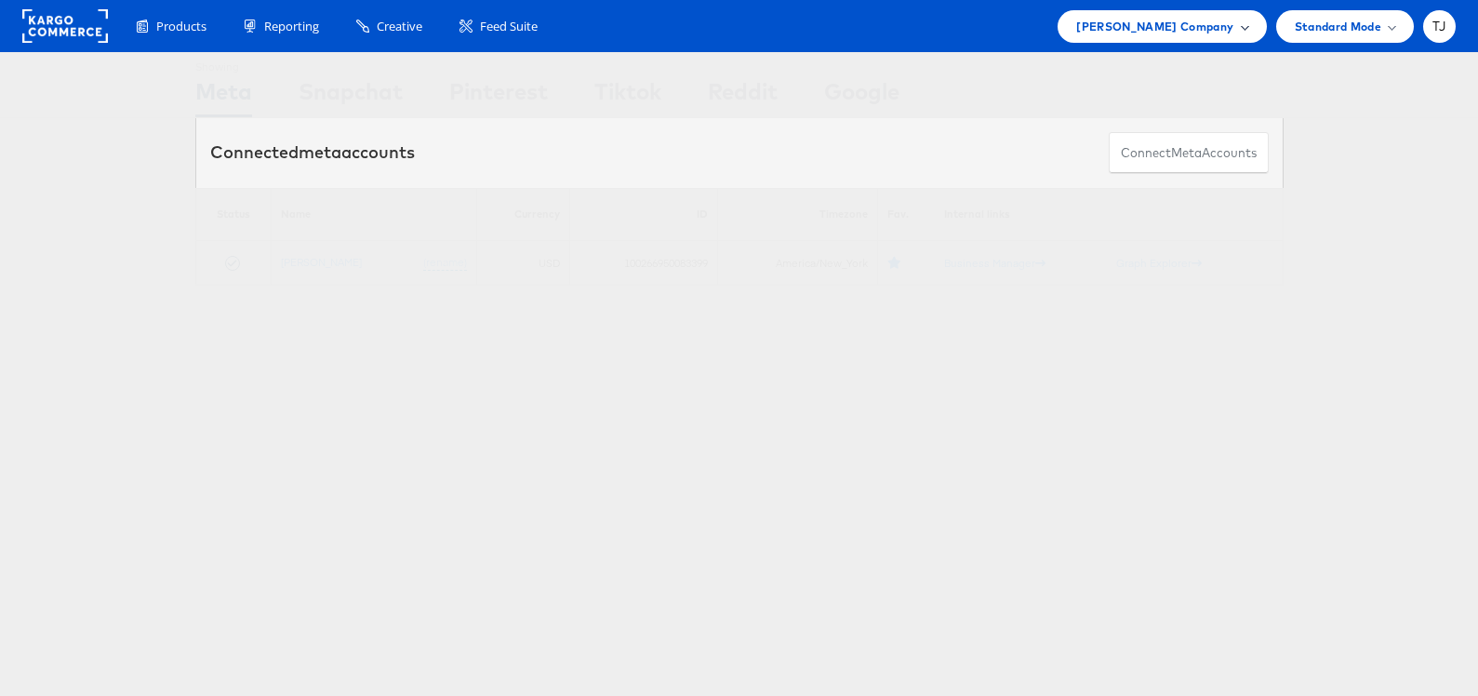
click at [1223, 31] on span "[PERSON_NAME] Company" at bounding box center [1154, 27] width 157 height 20
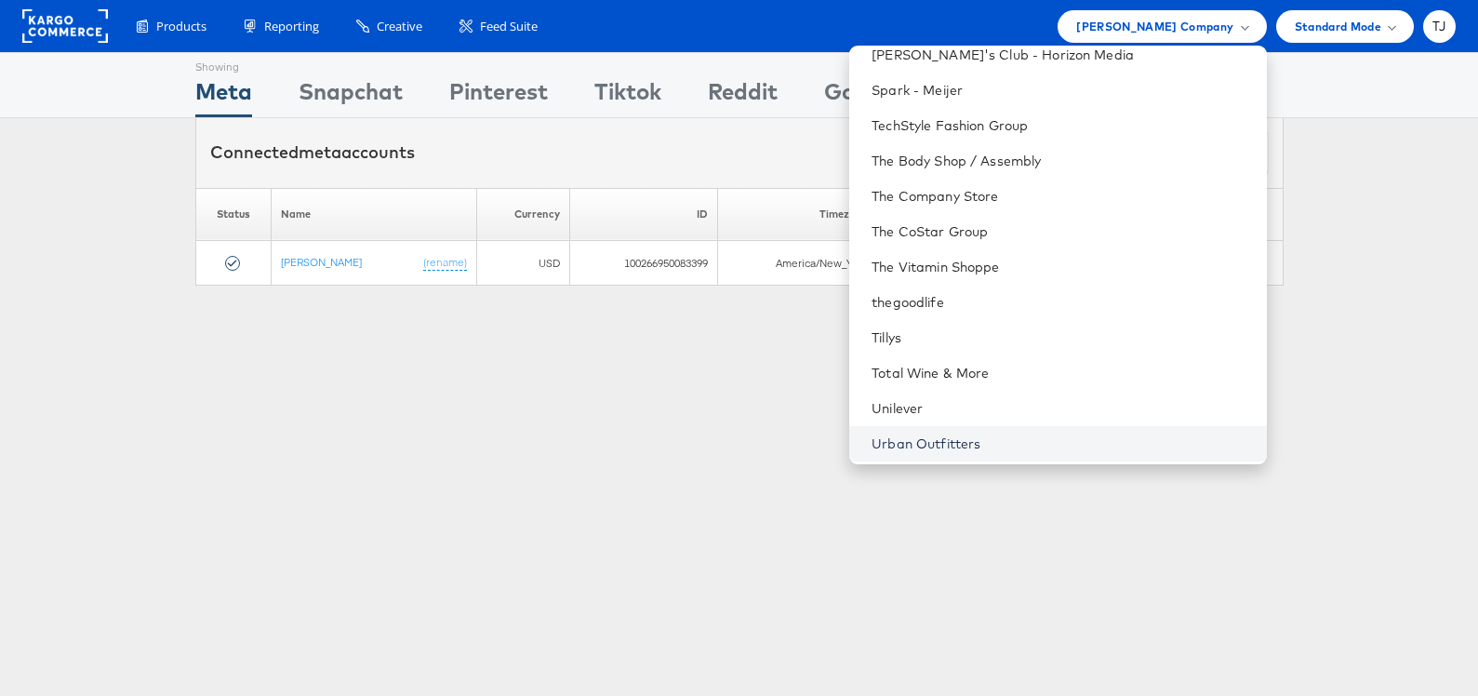
scroll to position [2700, 0]
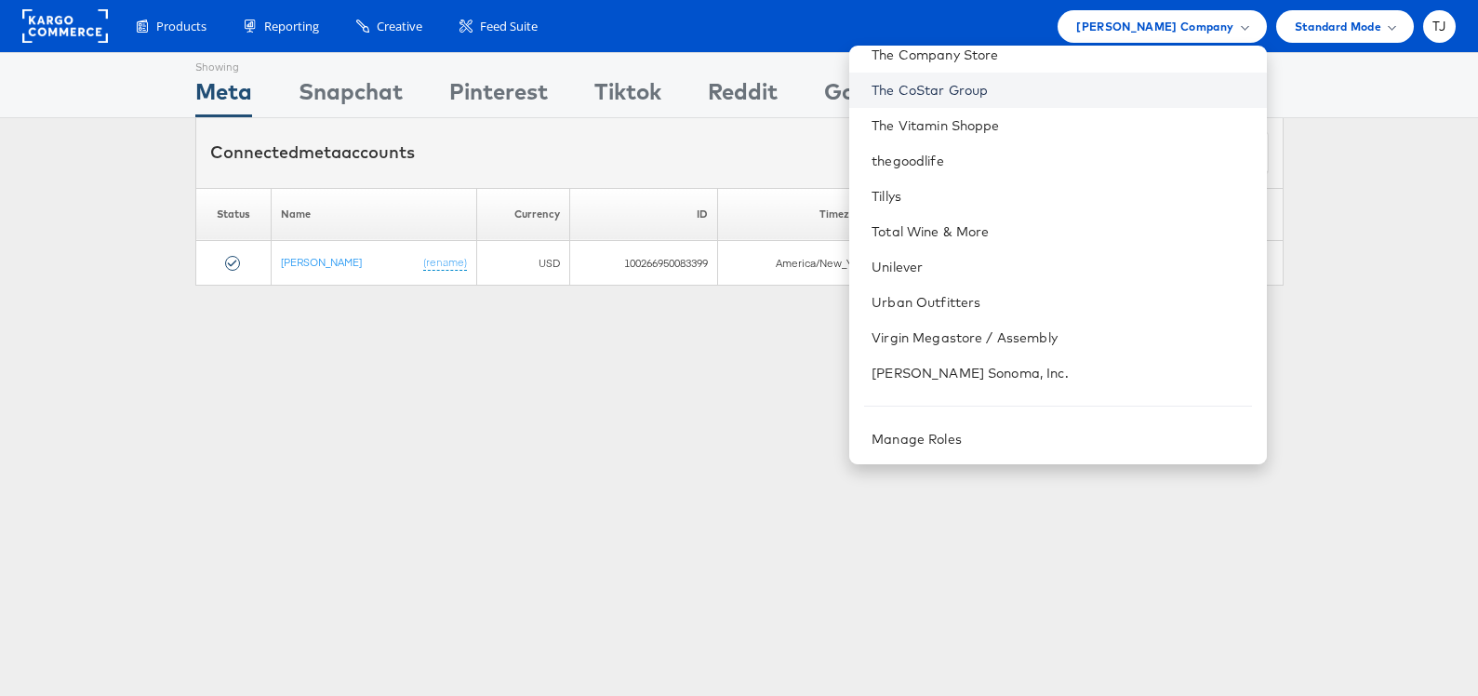
click at [1070, 92] on link "The CoStar Group" at bounding box center [1060, 90] width 379 height 19
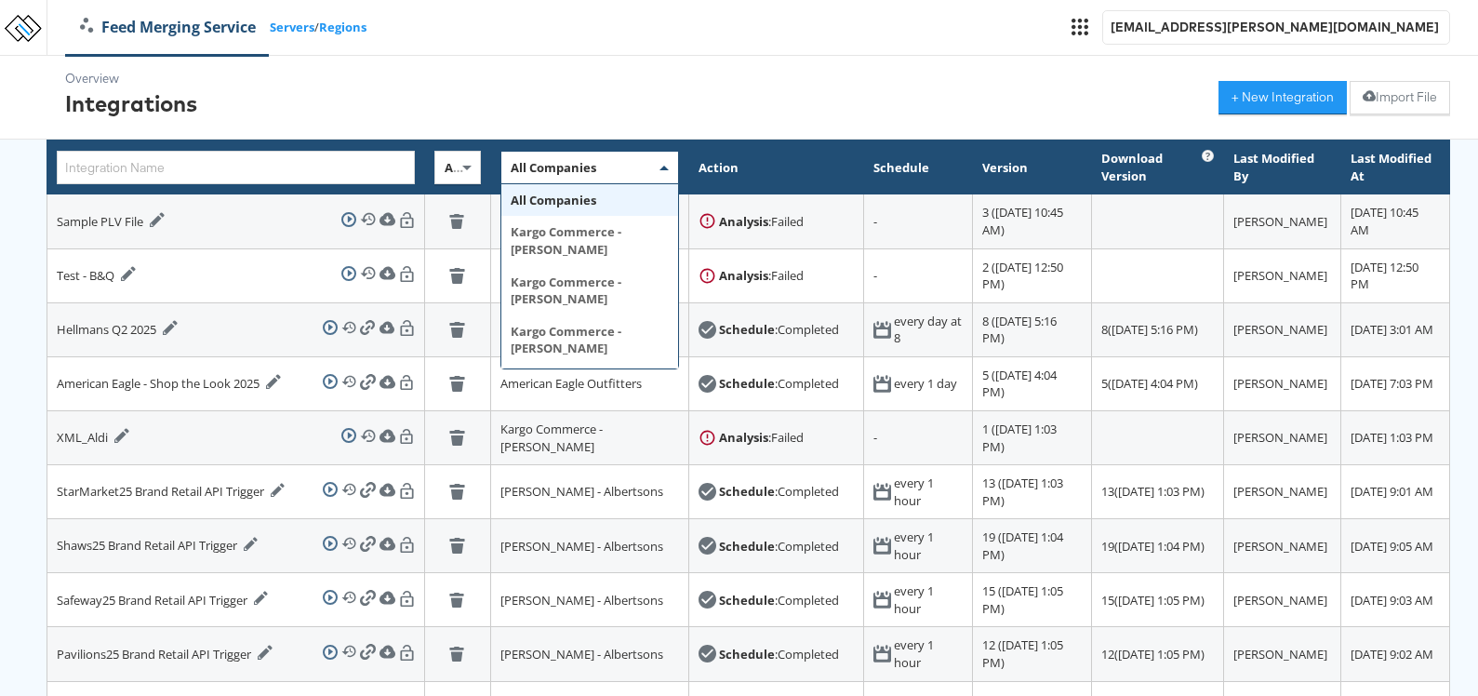
click at [518, 174] on span "All Companies" at bounding box center [554, 167] width 86 height 17
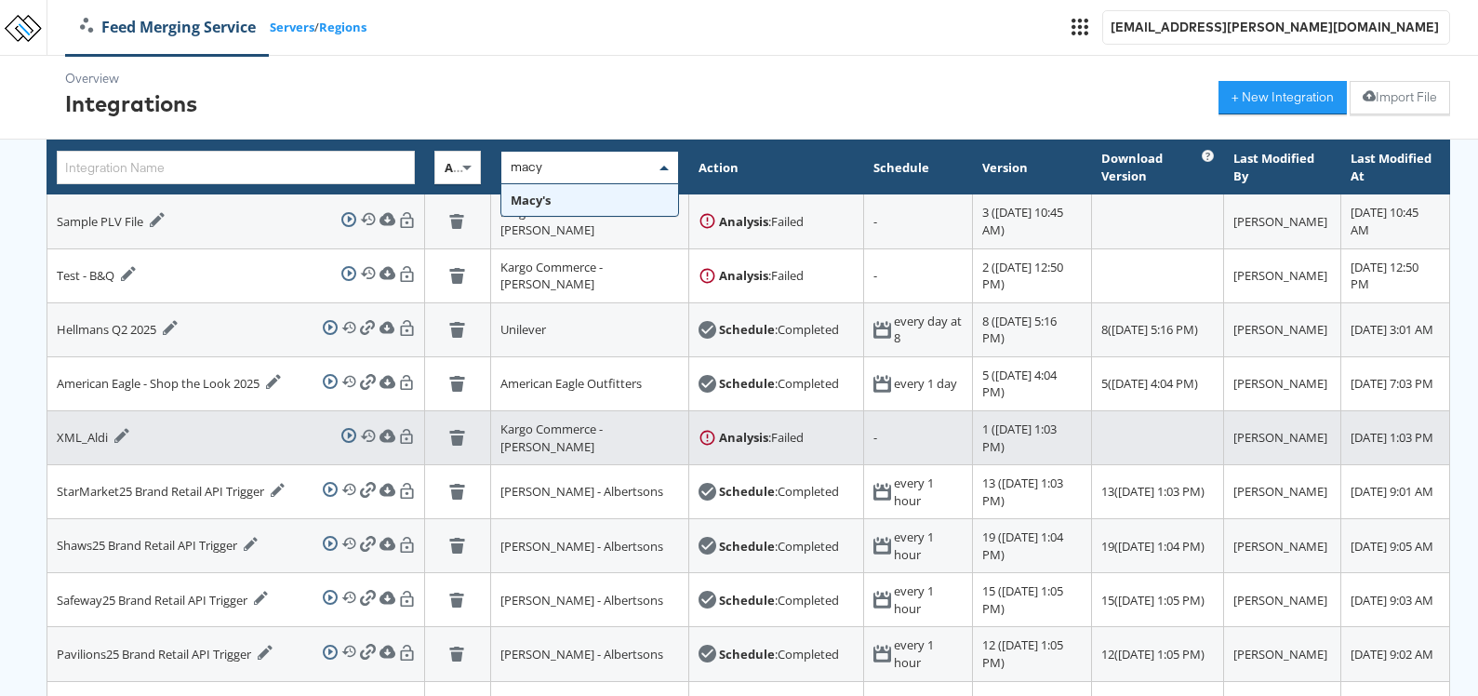
type input "macy"
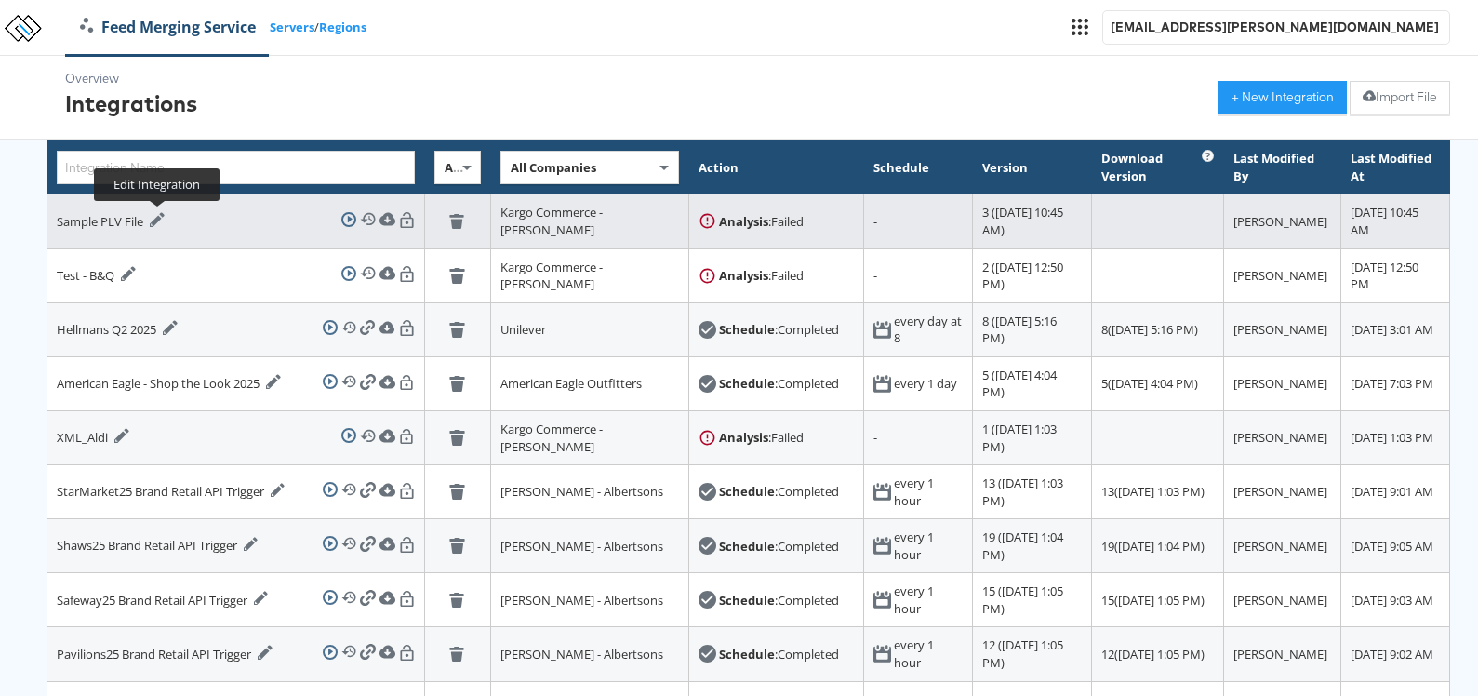
click at [160, 215] on icon at bounding box center [157, 219] width 15 height 15
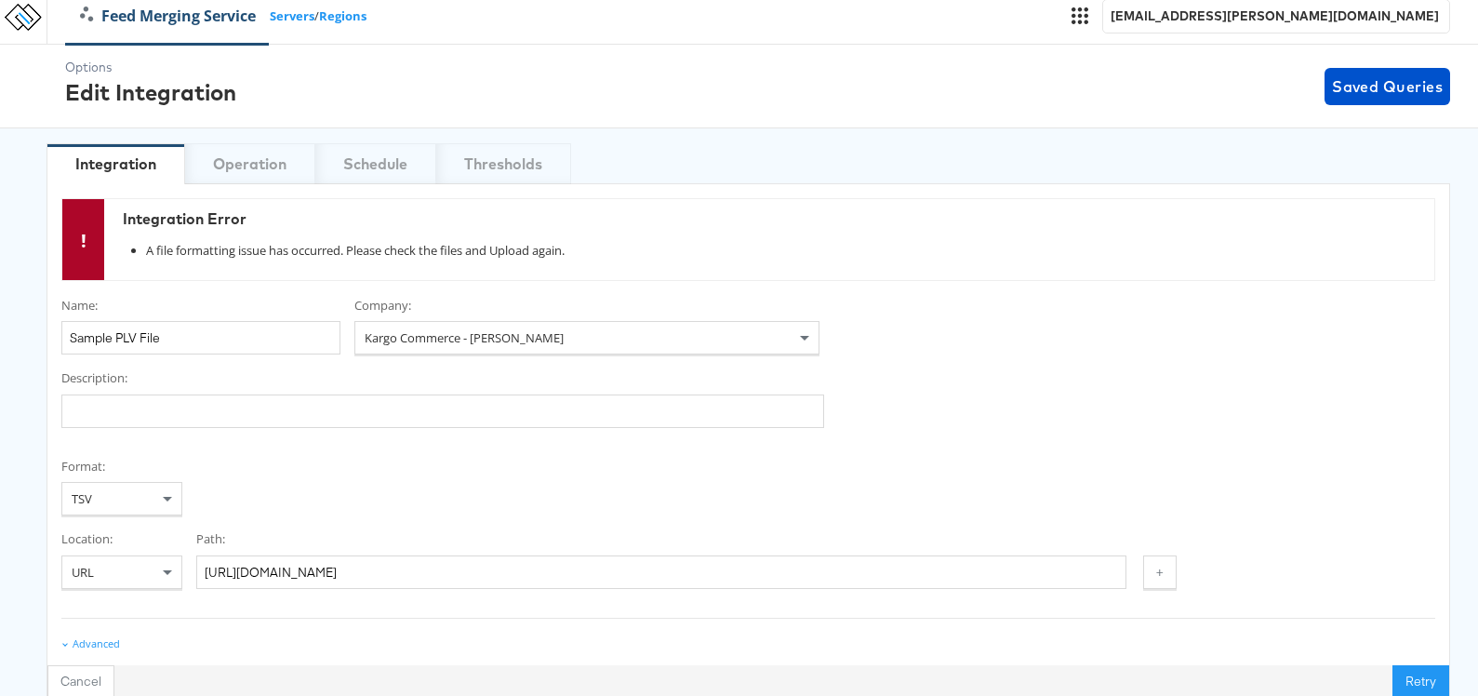
scroll to position [12, 0]
click at [221, 164] on div "Integration Operation Schedule Thresholds" at bounding box center [748, 162] width 1403 height 41
click at [254, 166] on div "Integration Operation Schedule Thresholds" at bounding box center [748, 162] width 1403 height 41
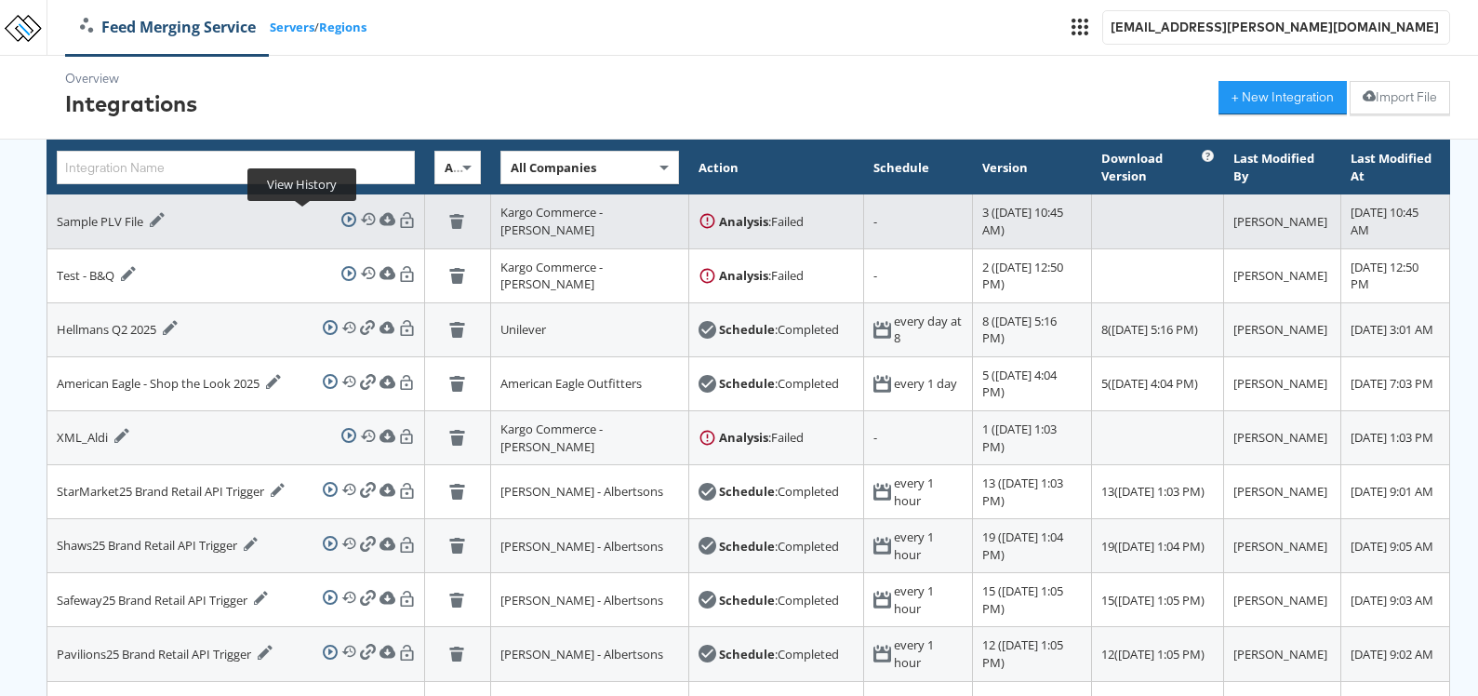
click at [360, 219] on icon at bounding box center [368, 219] width 16 height 16
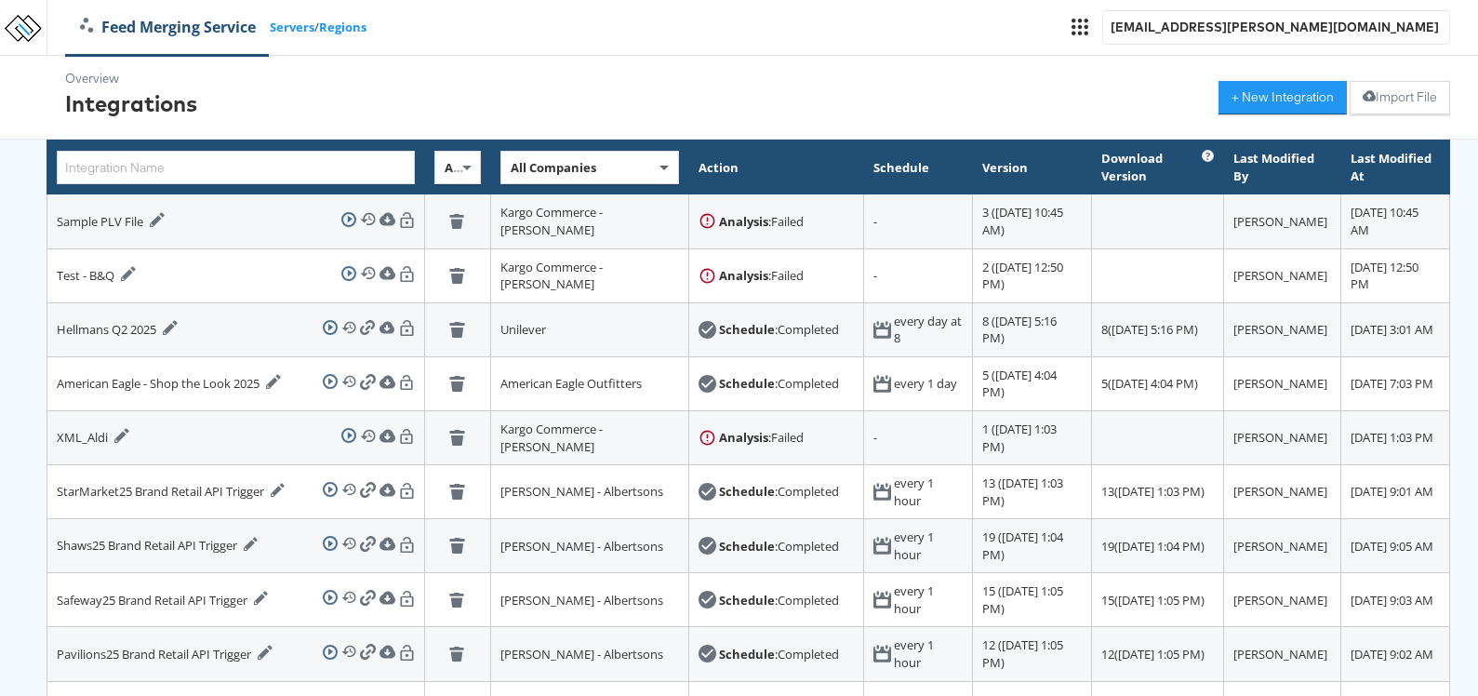
click at [655, 171] on span at bounding box center [666, 168] width 23 height 32
type input "macy"
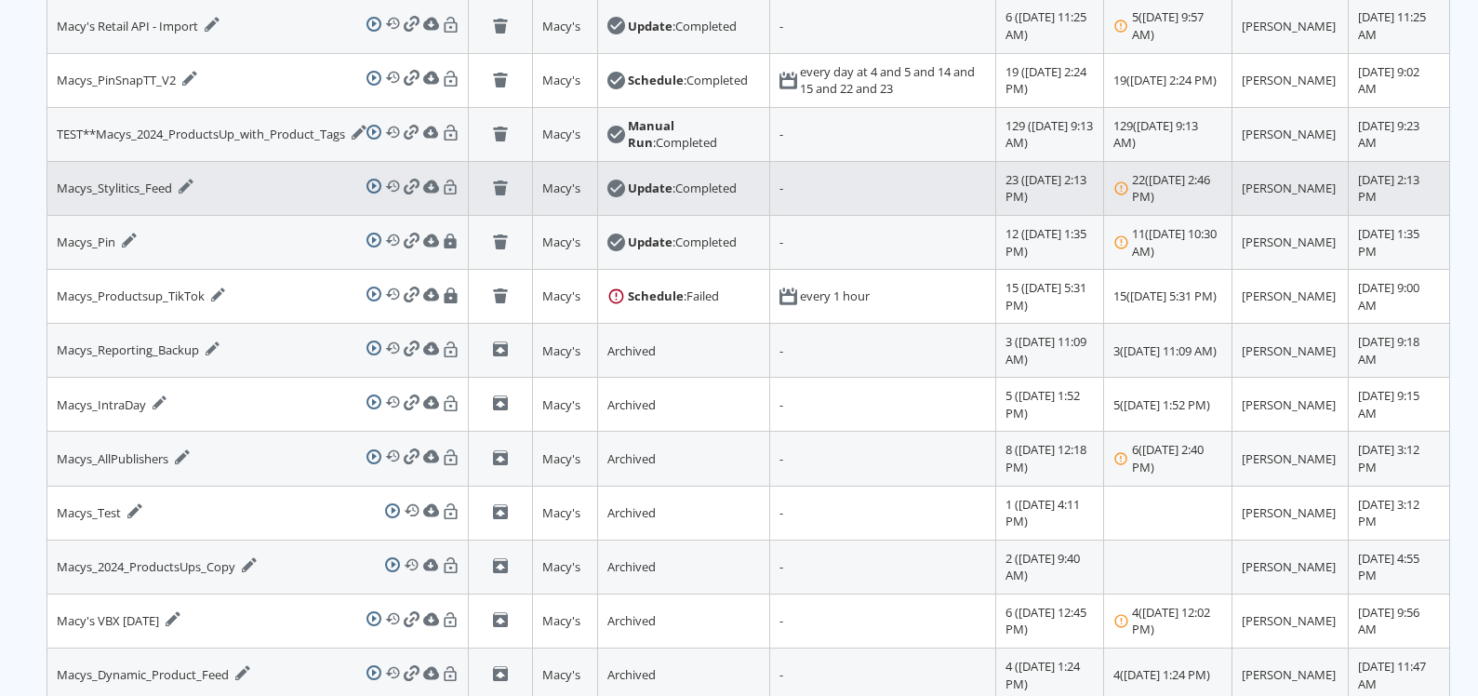
scroll to position [210, 0]
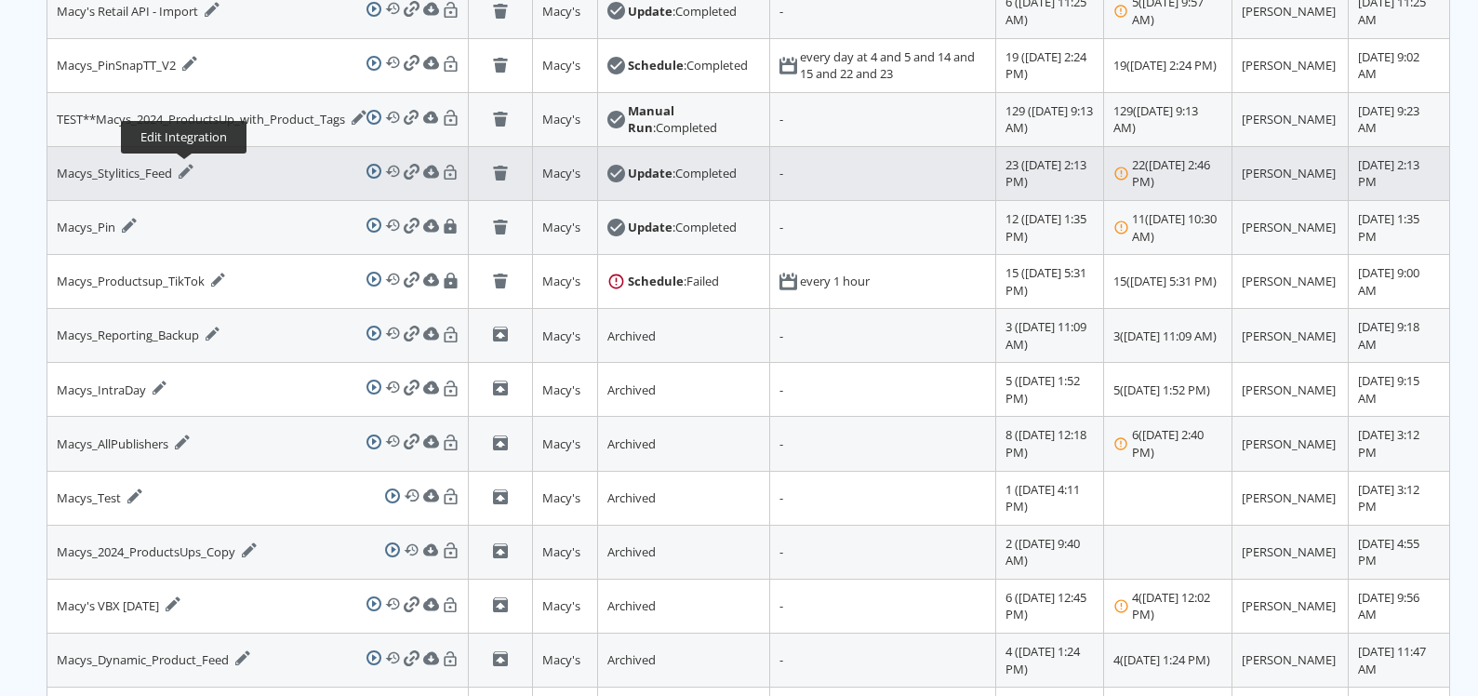
click at [182, 166] on icon at bounding box center [186, 171] width 15 height 15
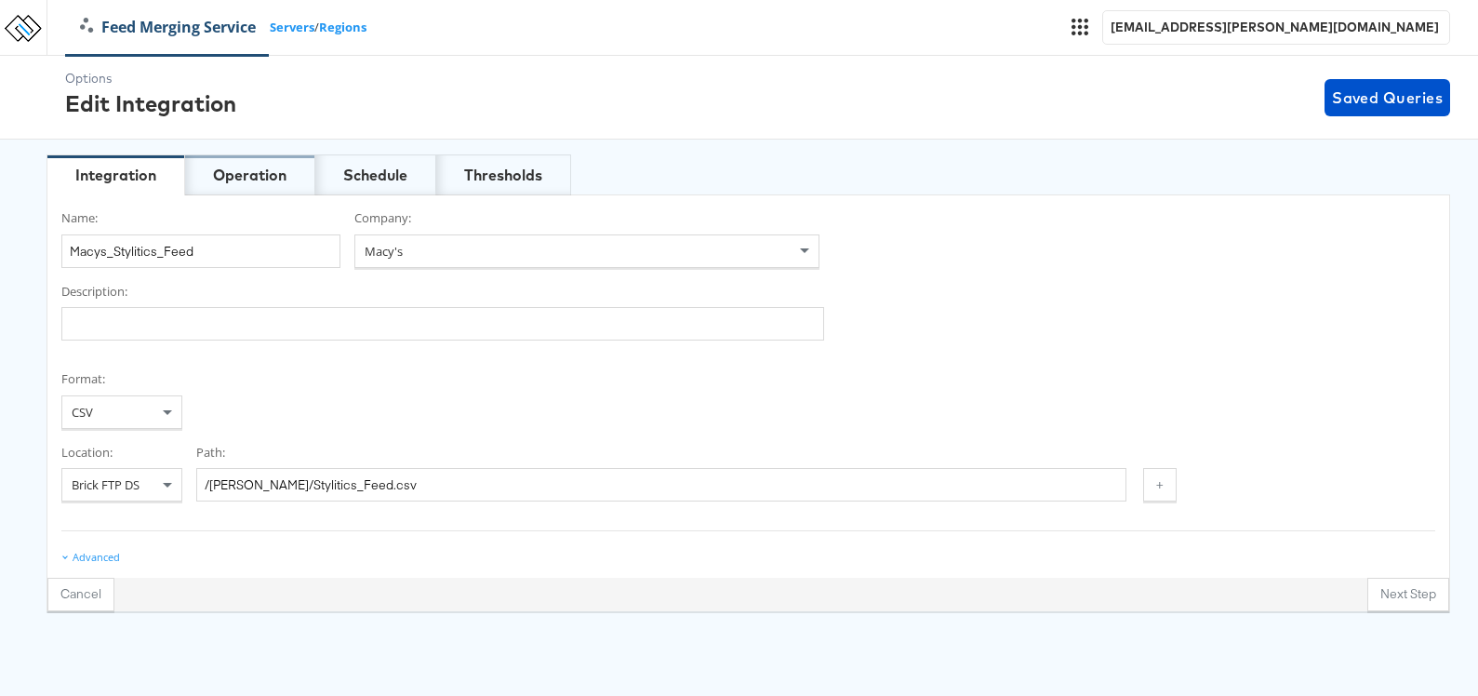
click at [259, 168] on div "Operation" at bounding box center [249, 175] width 73 height 21
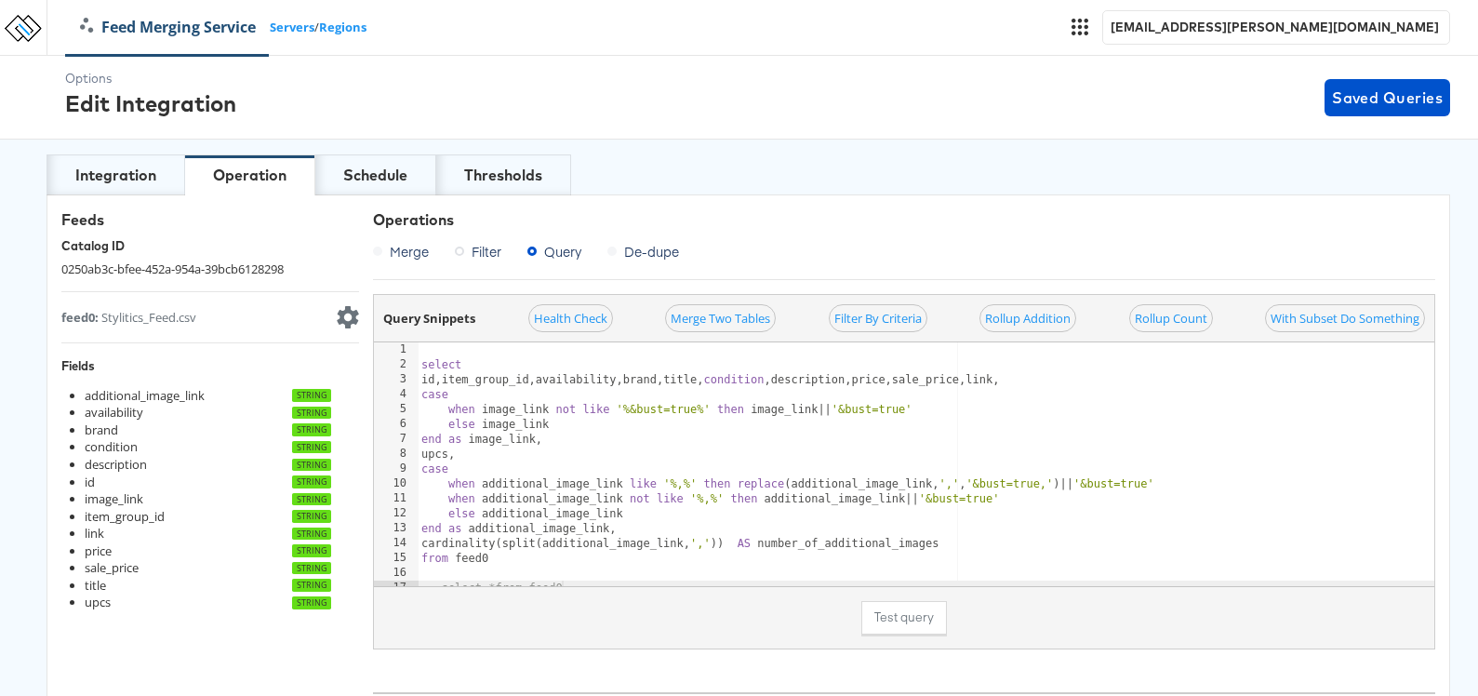
click at [916, 610] on button "Test query" at bounding box center [904, 617] width 86 height 33
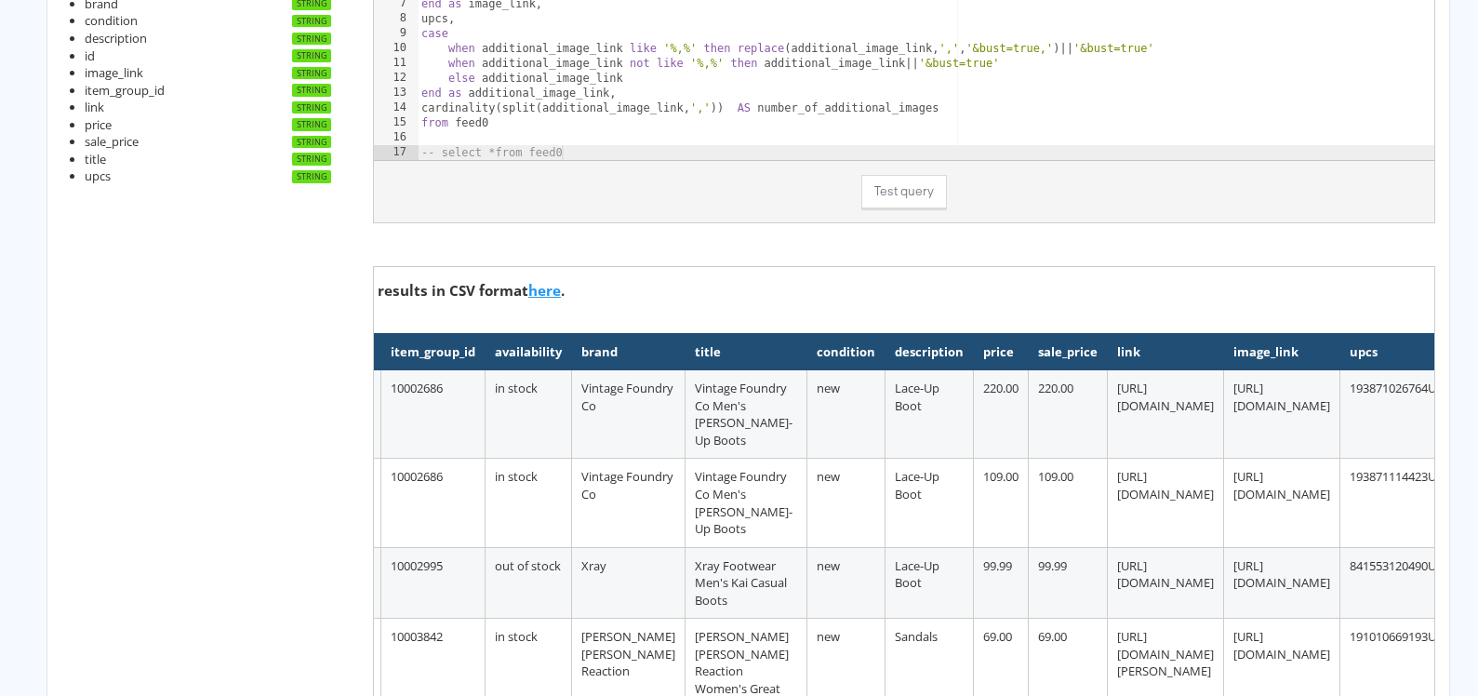
scroll to position [0, 109]
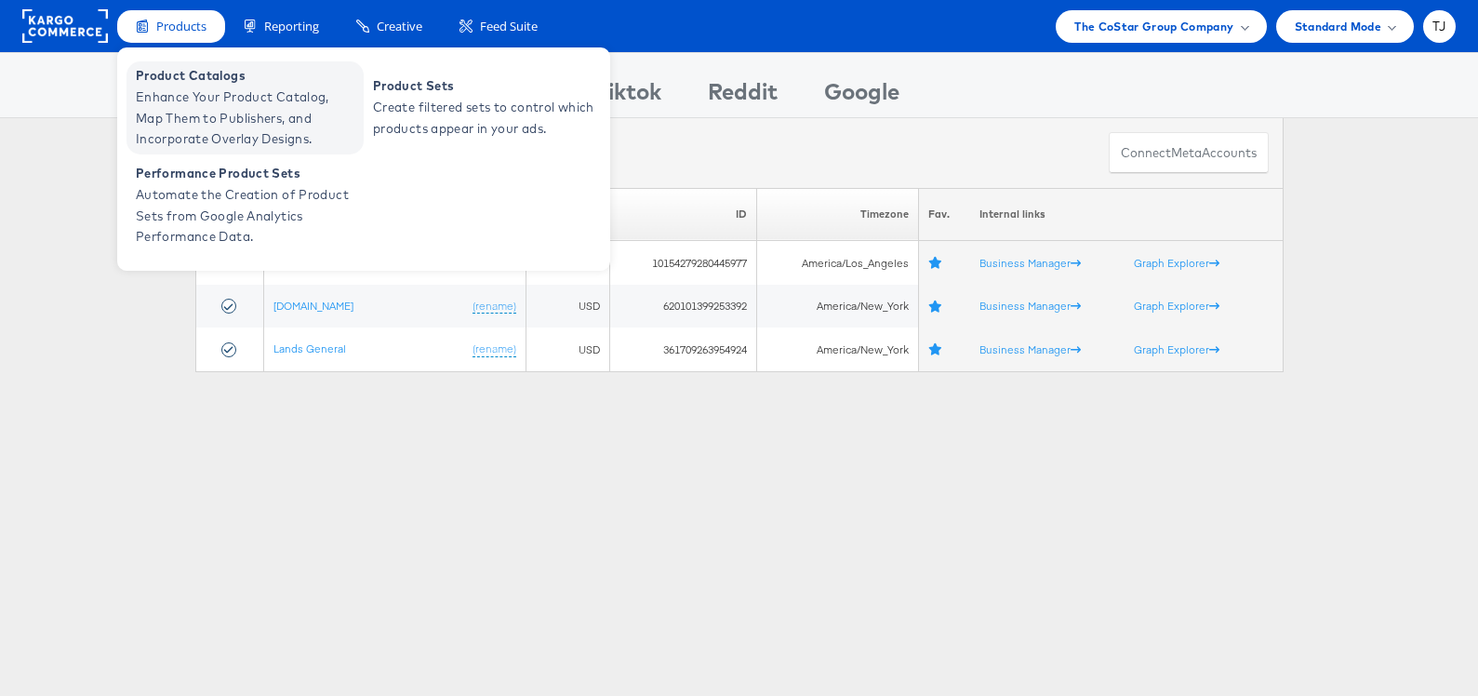
click at [187, 93] on span "Enhance Your Product Catalog, Map Them to Publishers, and Incorporate Overlay D…" at bounding box center [247, 117] width 223 height 63
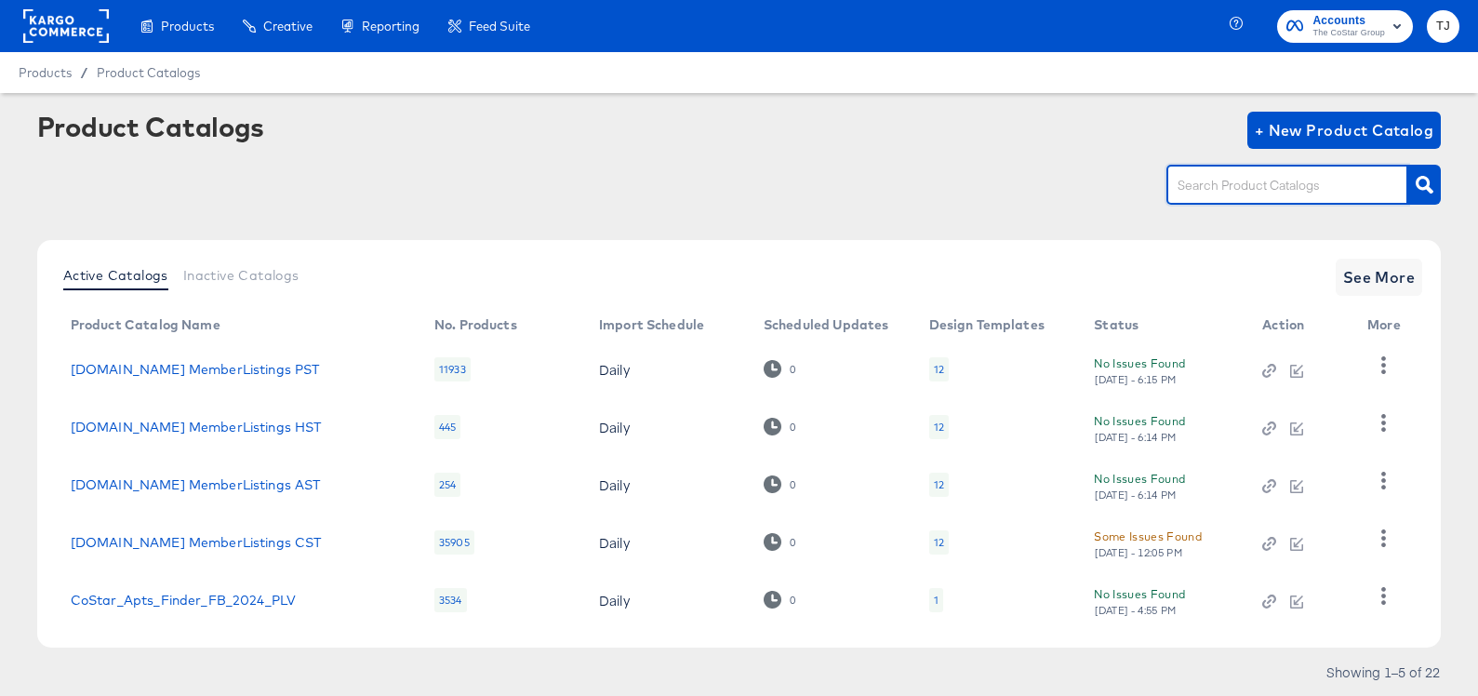
click at [1242, 178] on input "text" at bounding box center [1273, 185] width 198 height 21
paste input "CoStar_Apts_Finder_FB_2024"
type input "CoStar_Apts_Finder_FB_2024"
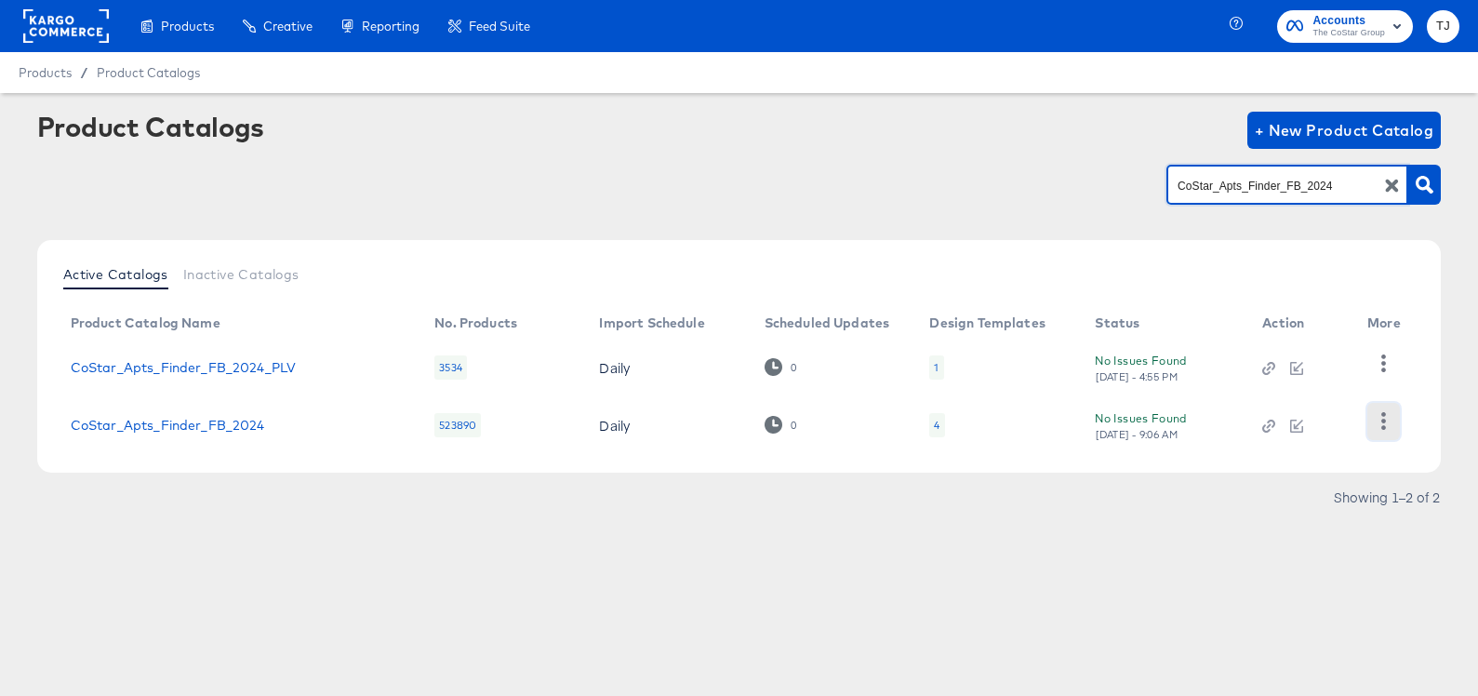
click at [1385, 425] on icon "button" at bounding box center [1384, 421] width 18 height 18
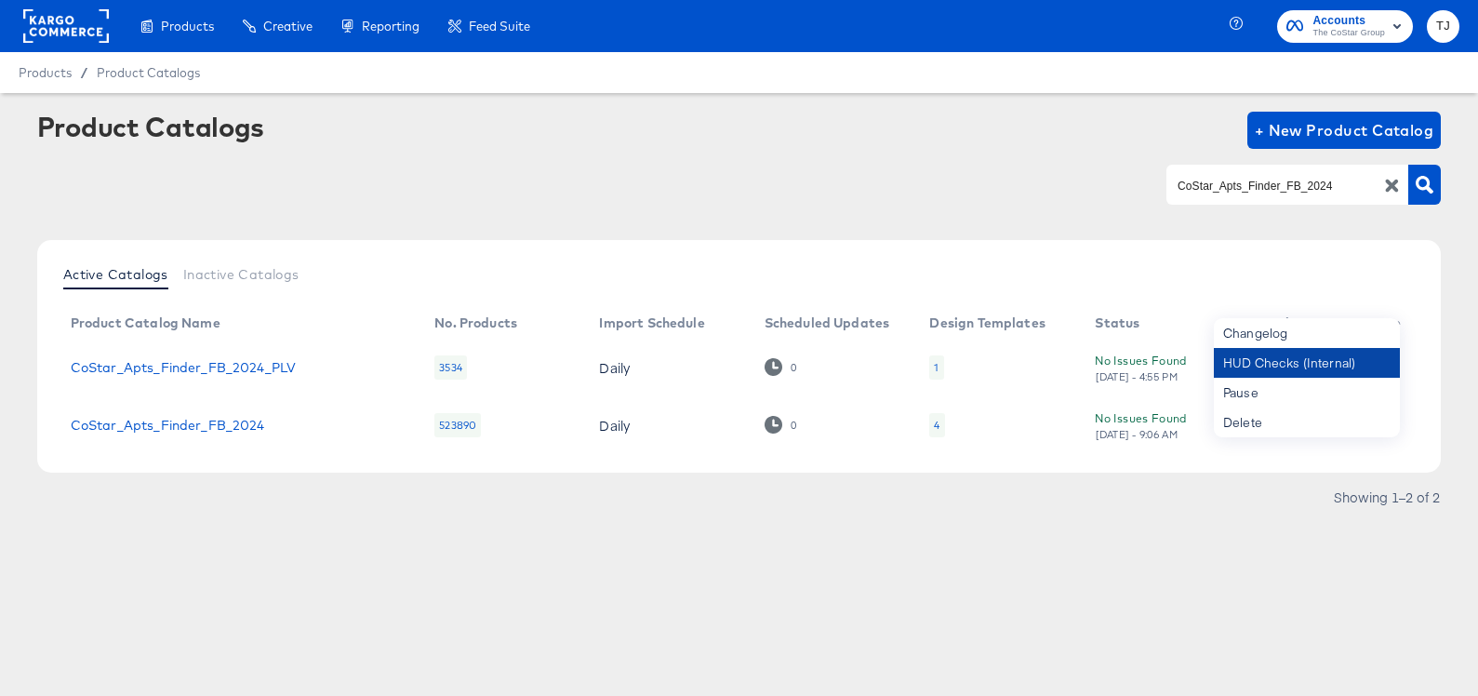
click at [1304, 356] on div "HUD Checks (Internal)" at bounding box center [1307, 363] width 186 height 30
drag, startPoint x: 1416, startPoint y: 259, endPoint x: 1407, endPoint y: 375, distance: 116.6
click at [1409, 271] on div "Active Catalogs Inactive Catalogs" at bounding box center [739, 276] width 1367 height 35
click at [1380, 367] on icon "button" at bounding box center [1384, 363] width 18 height 18
click at [1291, 364] on div "HUD Checks (Internal)" at bounding box center [1307, 363] width 186 height 30
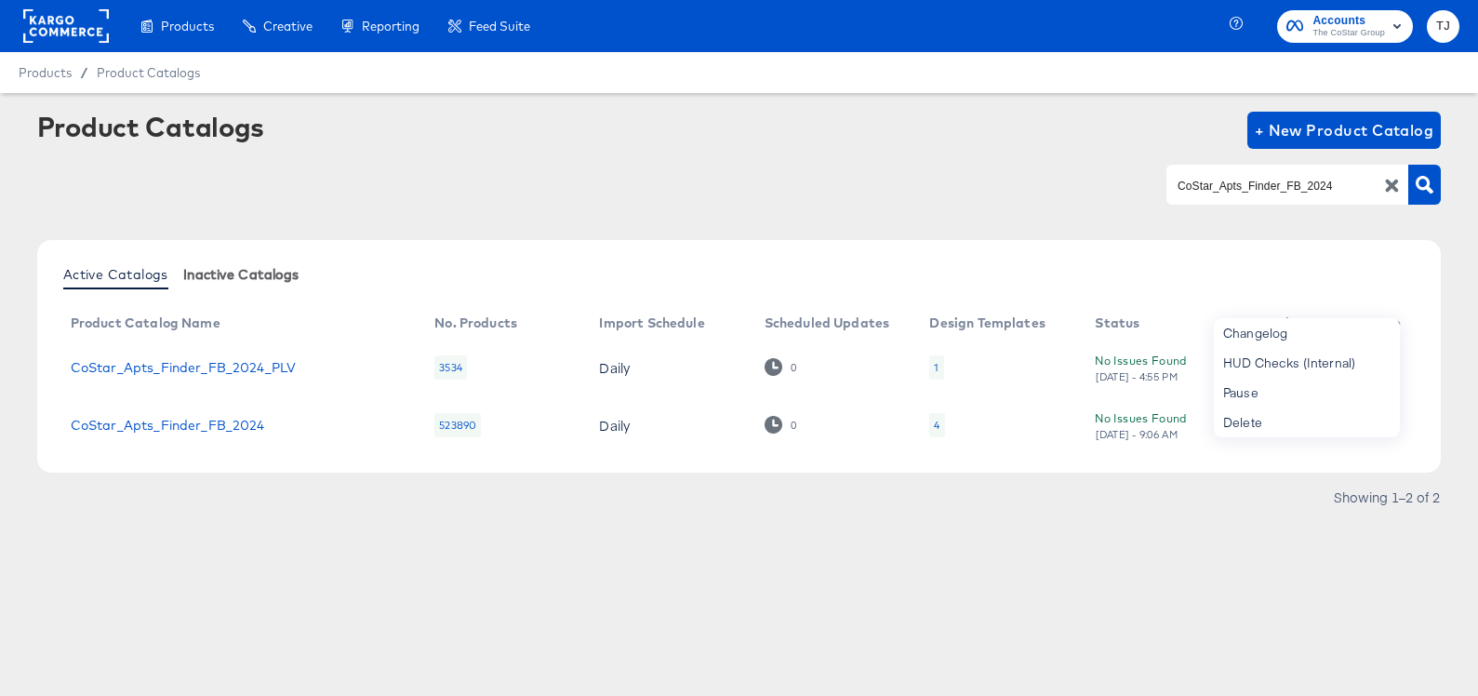
click at [0, 0] on div "Dynamo" at bounding box center [0, 0] width 0 height 0
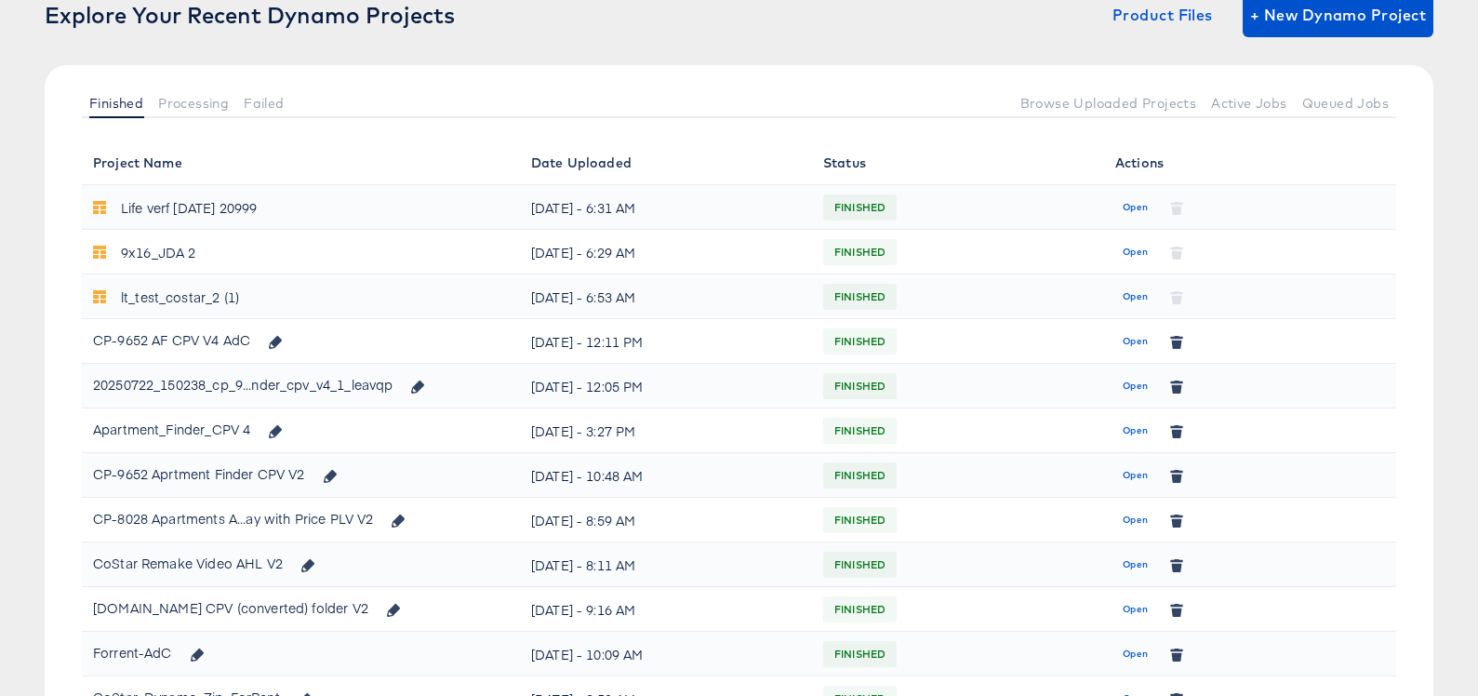
scroll to position [143, 0]
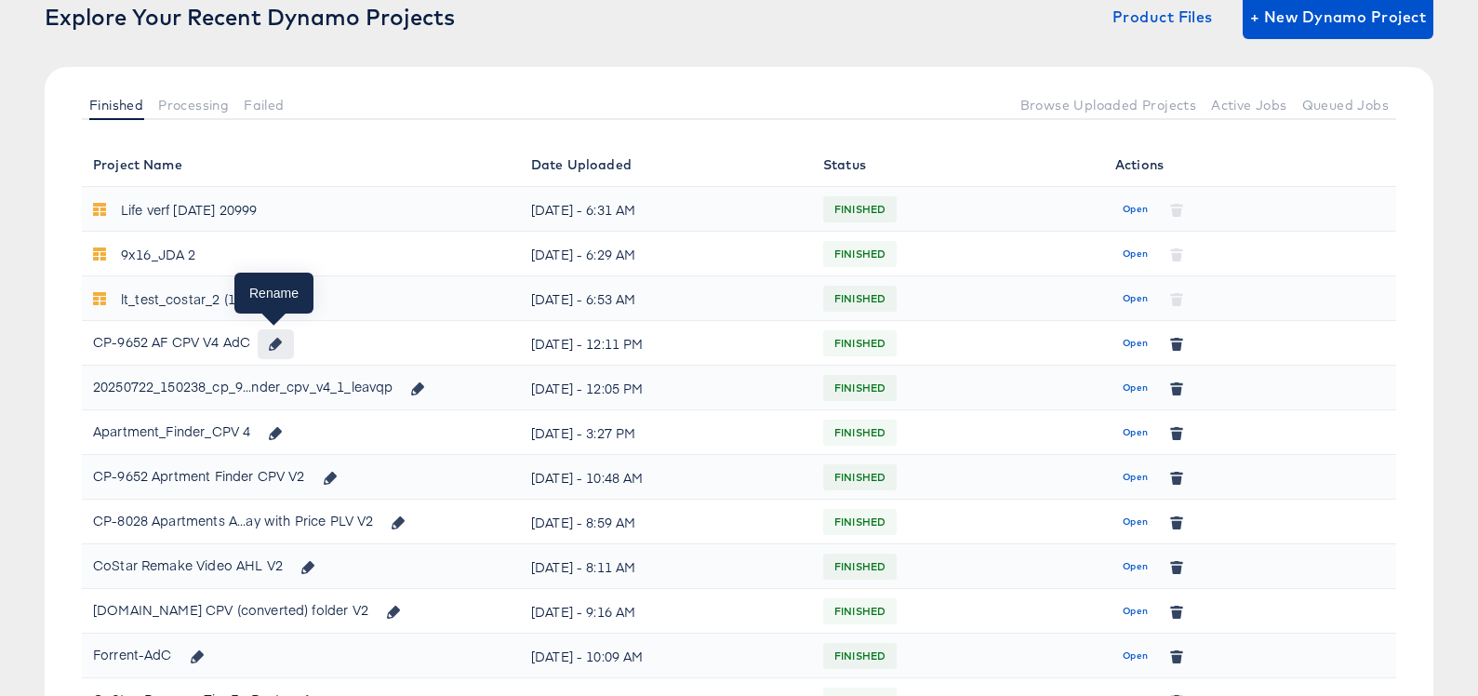
click at [278, 346] on icon "button" at bounding box center [275, 344] width 13 height 13
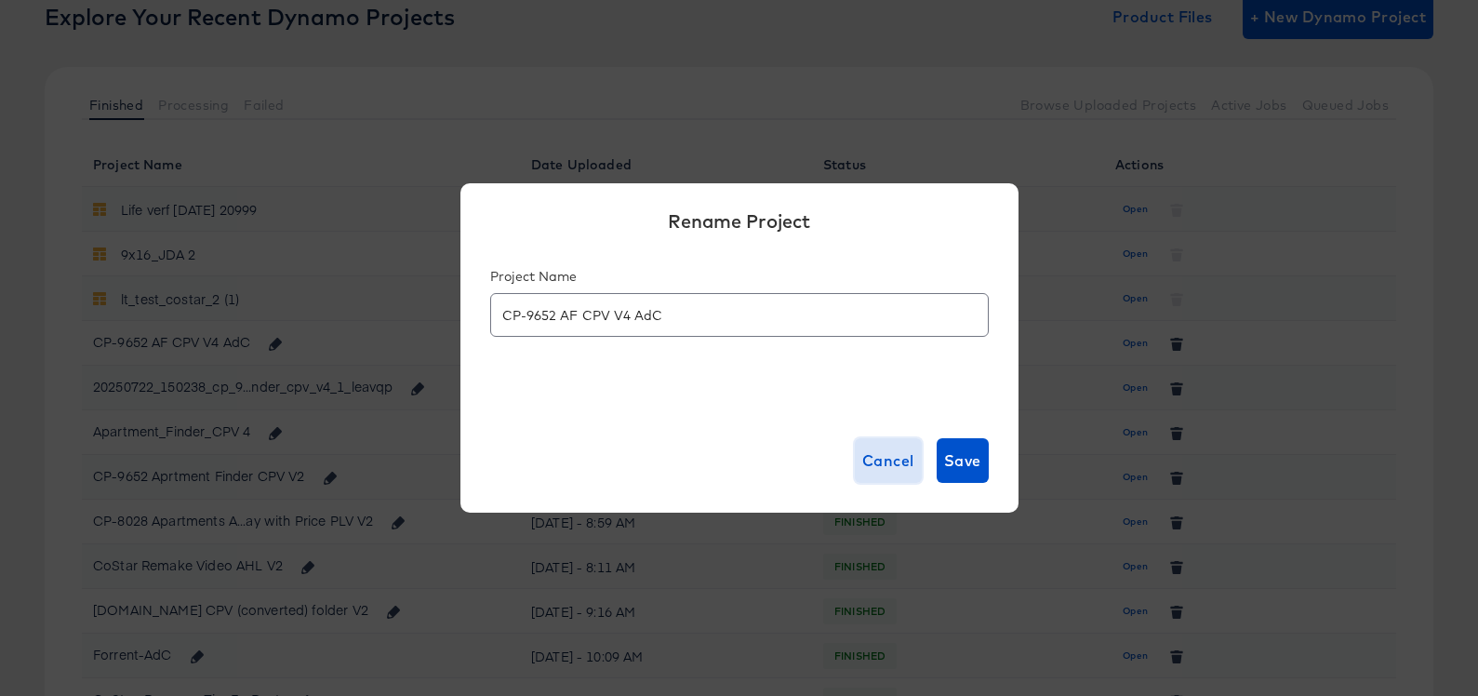
click at [883, 461] on span "Cancel" at bounding box center [888, 460] width 52 height 26
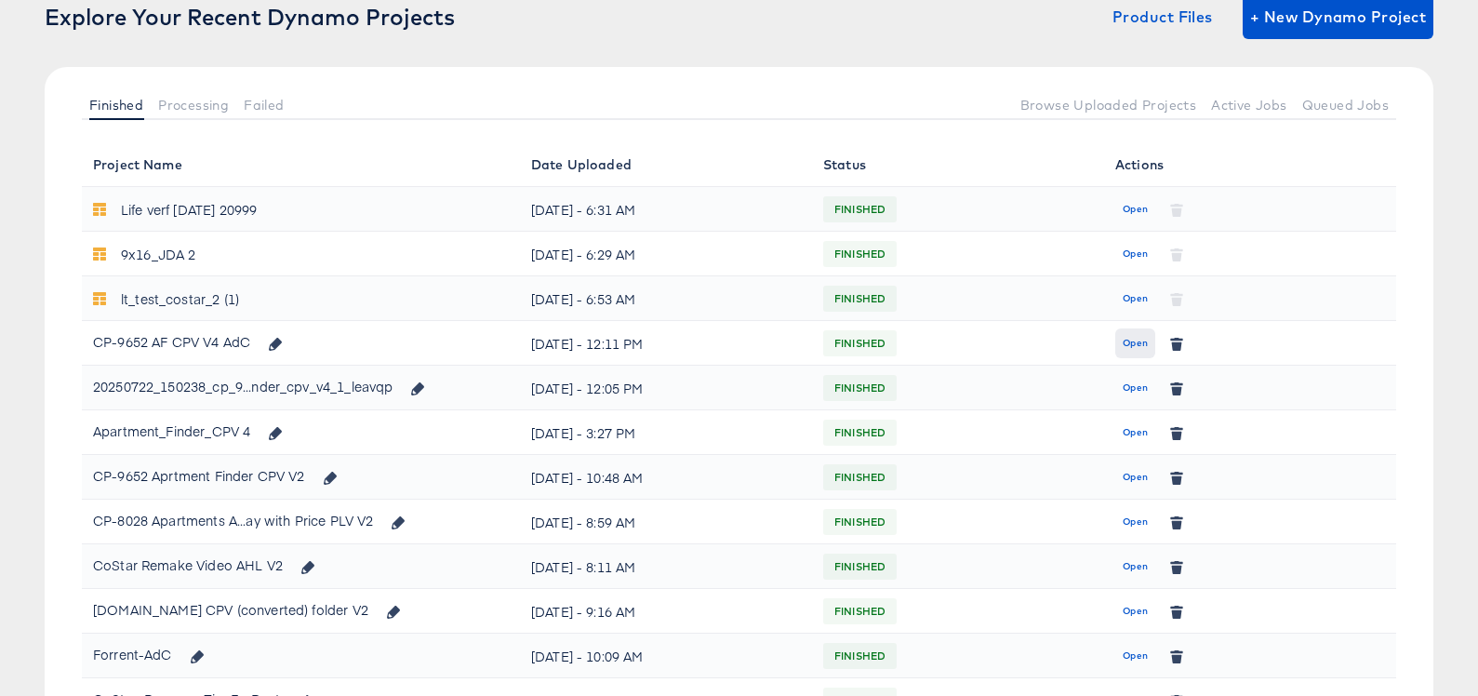
click at [1131, 342] on span "Open" at bounding box center [1135, 343] width 25 height 17
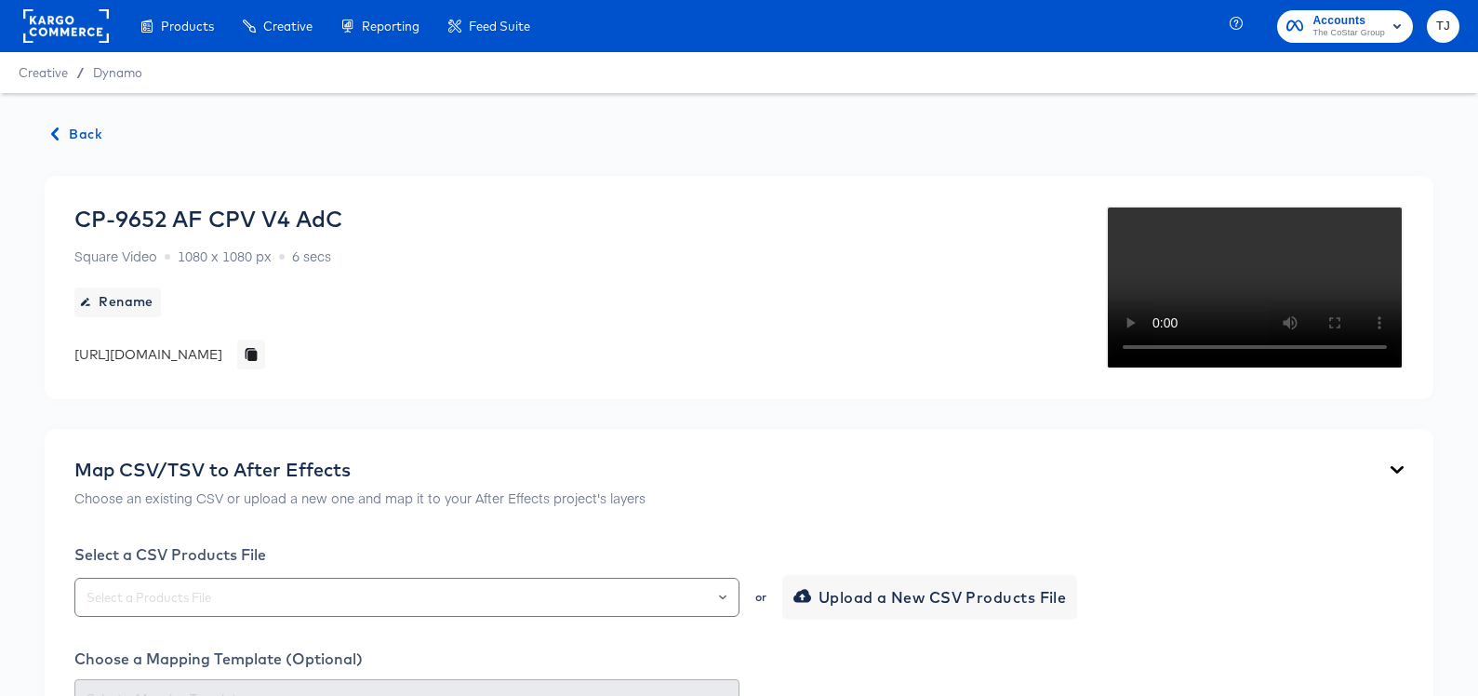
click at [0, 0] on div "Product Catalogs" at bounding box center [0, 0] width 0 height 0
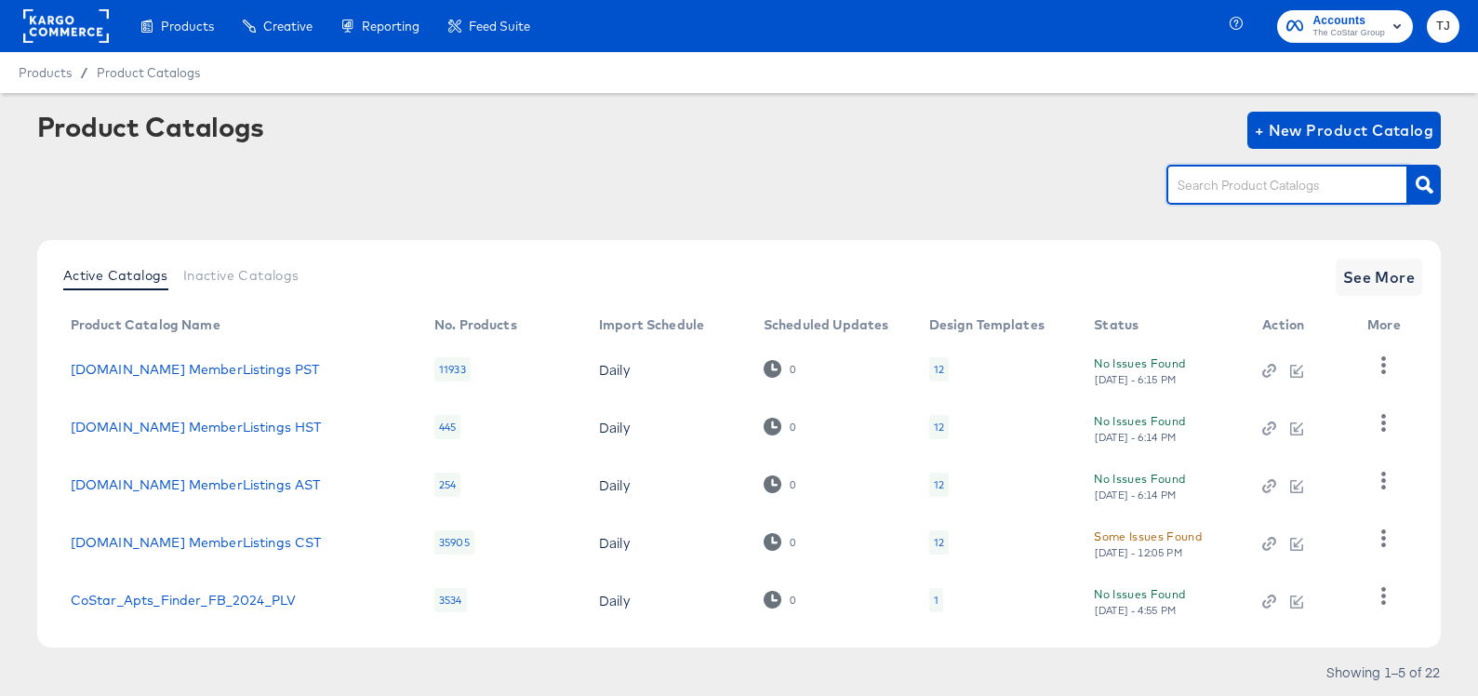
click at [1208, 185] on input "text" at bounding box center [1273, 185] width 198 height 21
click at [1221, 179] on input "text" at bounding box center [1273, 185] width 198 height 21
paste input "CoStar_Apts_Finder_FB_2024_PLV"
type input "CoStar_Apts_Finder_FB_2024"
click at [1418, 182] on icon "button" at bounding box center [1424, 185] width 18 height 18
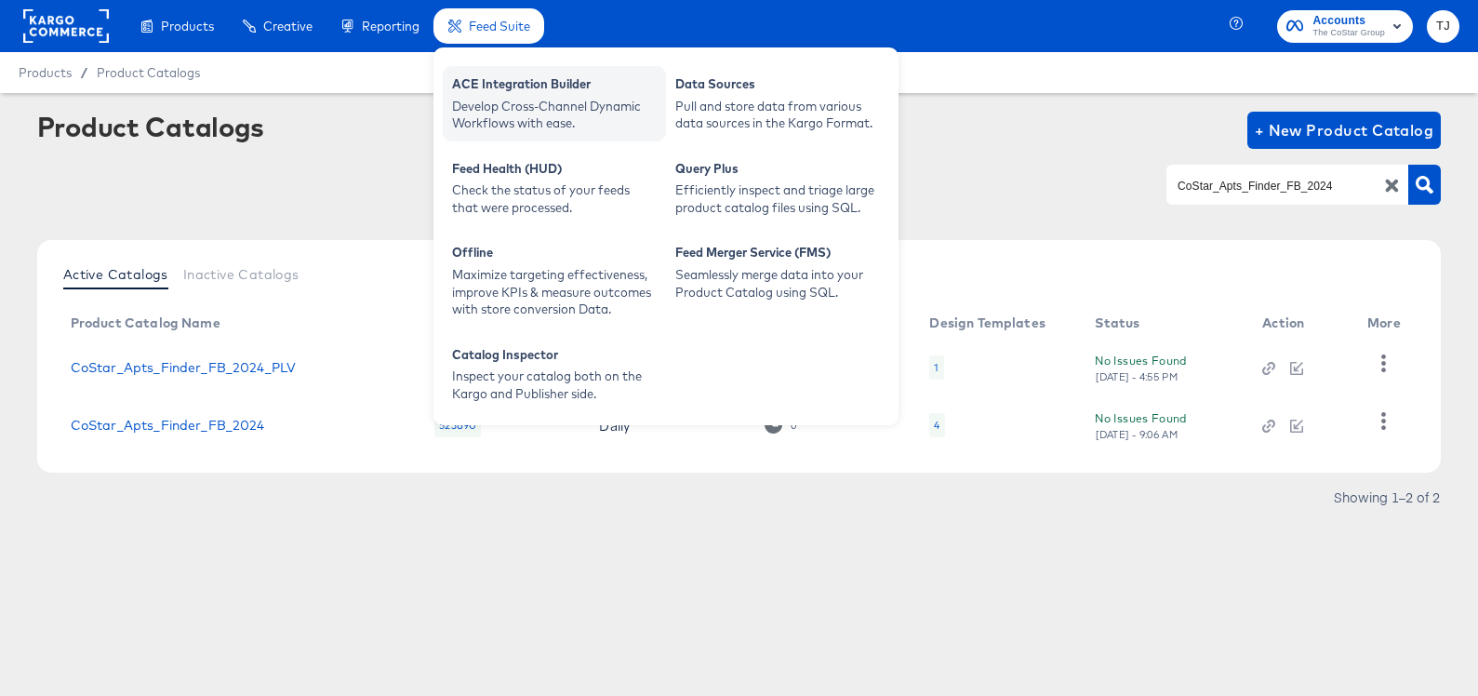
click at [520, 91] on div "ACE Integration Builder" at bounding box center [554, 86] width 205 height 22
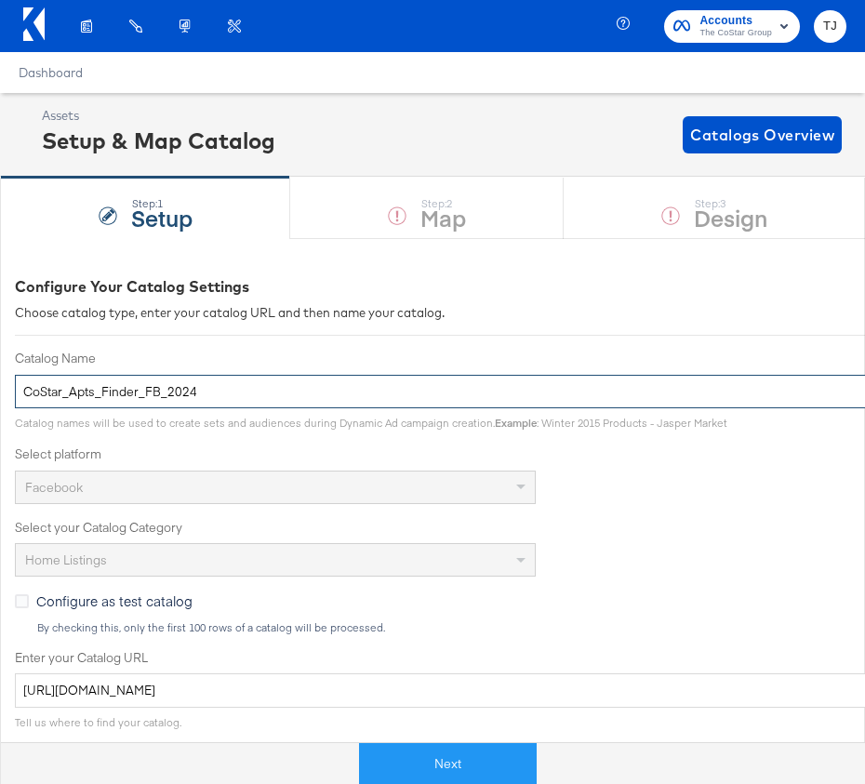
drag, startPoint x: 220, startPoint y: 393, endPoint x: -4, endPoint y: 389, distance: 224.2
click at [0, 389] on html "Products Creative Reporting Feed Suite Accounts The CoStar Group TJ Dashboard A…" at bounding box center [432, 392] width 865 height 784
